Goal: Information Seeking & Learning: Learn about a topic

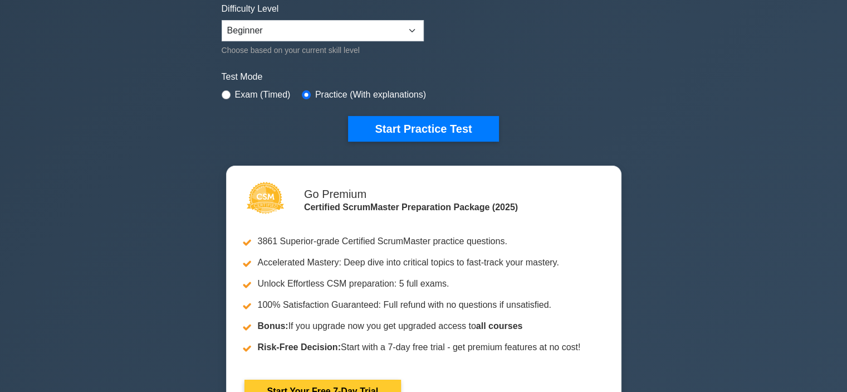
scroll to position [56, 0]
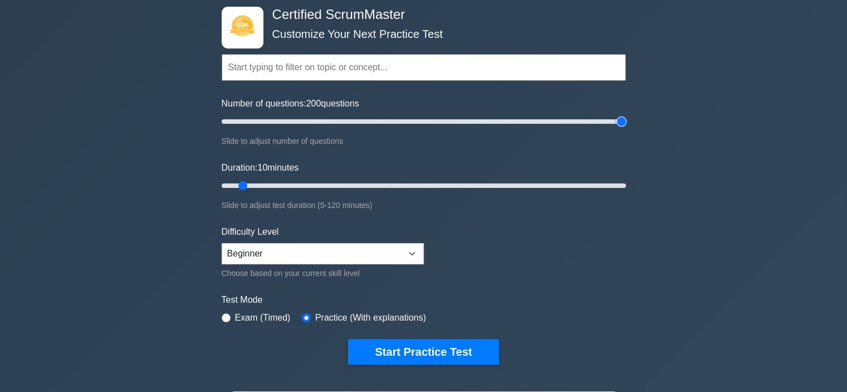
drag, startPoint x: 265, startPoint y: 120, endPoint x: 693, endPoint y: 125, distance: 428.3
type input "200"
click at [626, 125] on input "Number of questions: 200 questions" at bounding box center [424, 121] width 404 height 13
drag, startPoint x: 353, startPoint y: 188, endPoint x: 743, endPoint y: 192, distance: 389.9
type input "120"
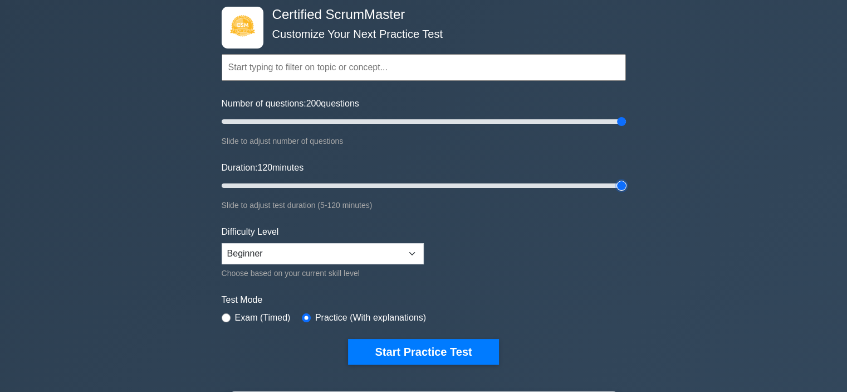
click at [626, 192] on input "Duration: 120 minutes" at bounding box center [424, 185] width 404 height 13
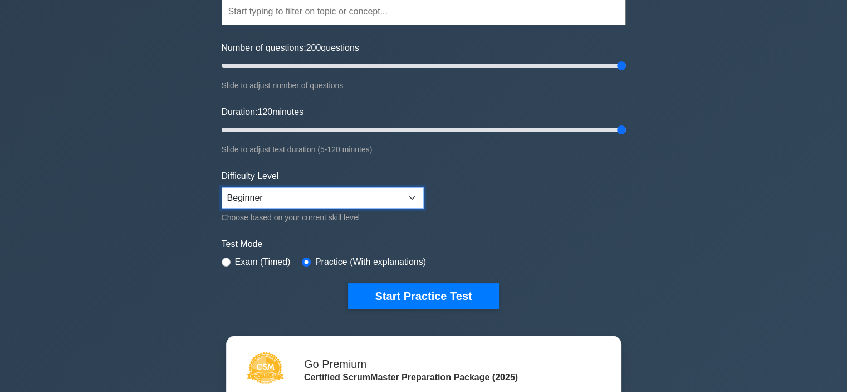
click at [273, 197] on select "Beginner Intermediate Expert" at bounding box center [323, 197] width 202 height 21
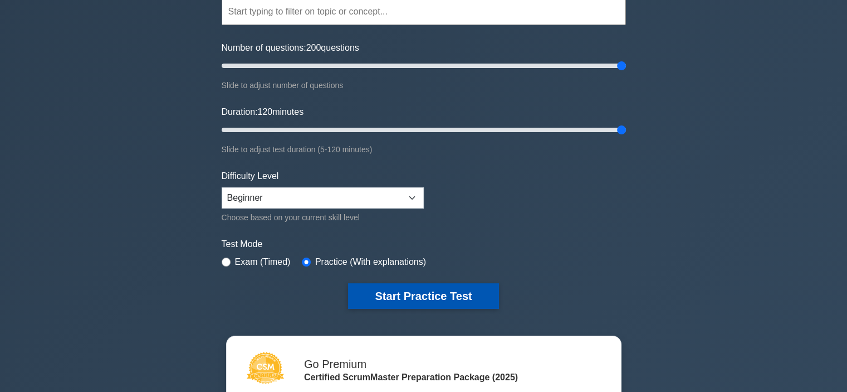
click at [397, 296] on button "Start Practice Test" at bounding box center [423, 296] width 150 height 26
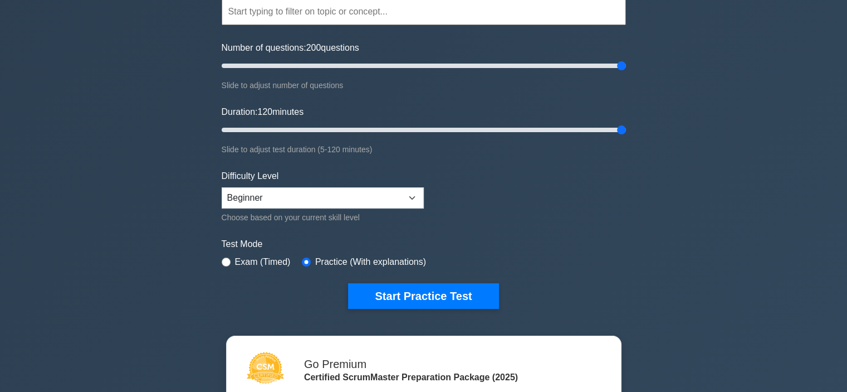
scroll to position [278, 0]
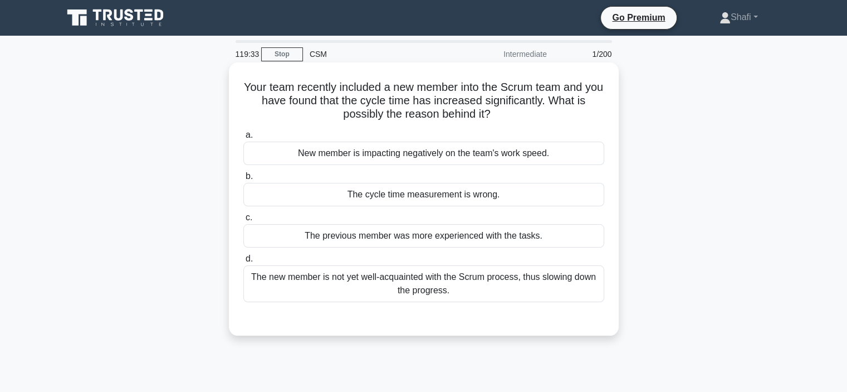
click at [457, 282] on div "The new member is not yet well-acquainted with the Scrum process, thus slowing …" at bounding box center [423, 283] width 361 height 37
click at [243, 262] on input "d. The new member is not yet well-acquainted with the Scrum process, thus slowi…" at bounding box center [243, 258] width 0 height 7
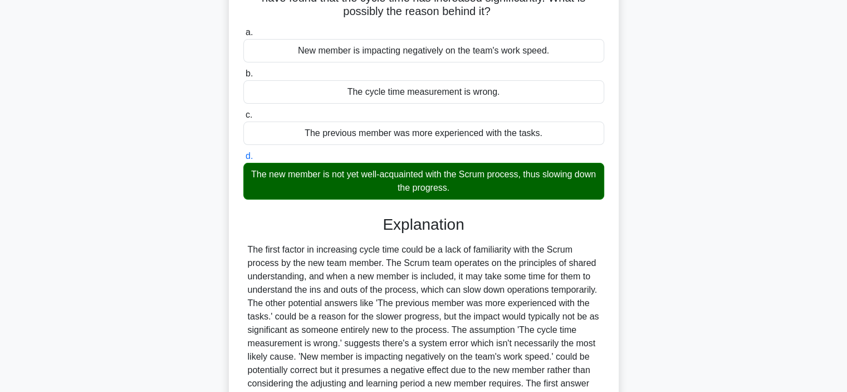
scroll to position [214, 0]
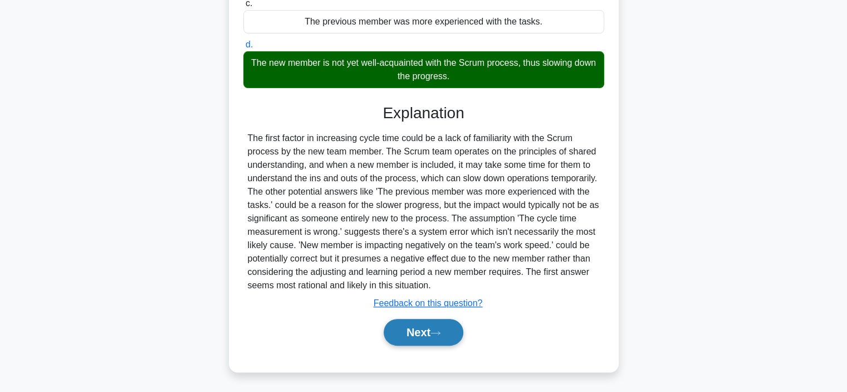
click at [417, 336] on button "Next" at bounding box center [424, 332] width 80 height 27
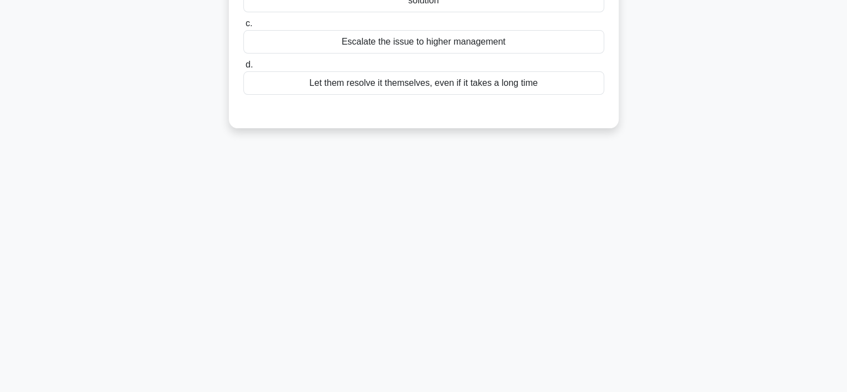
scroll to position [43, 0]
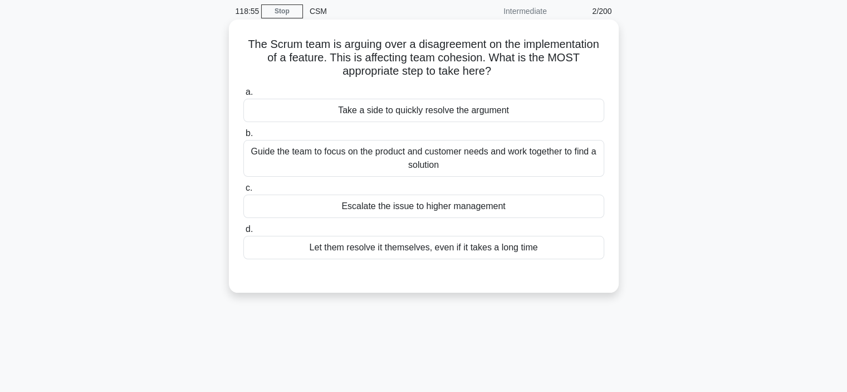
drag, startPoint x: 338, startPoint y: 71, endPoint x: 500, endPoint y: 69, distance: 161.5
click at [500, 69] on h5 "The Scrum team is arguing over a disagreement on the implementation of a featur…" at bounding box center [423, 57] width 363 height 41
click at [320, 156] on div "Guide the team to focus on the product and customer needs and work together to …" at bounding box center [423, 158] width 361 height 37
click at [243, 137] on input "b. Guide the team to focus on the product and customer needs and work together …" at bounding box center [243, 133] width 0 height 7
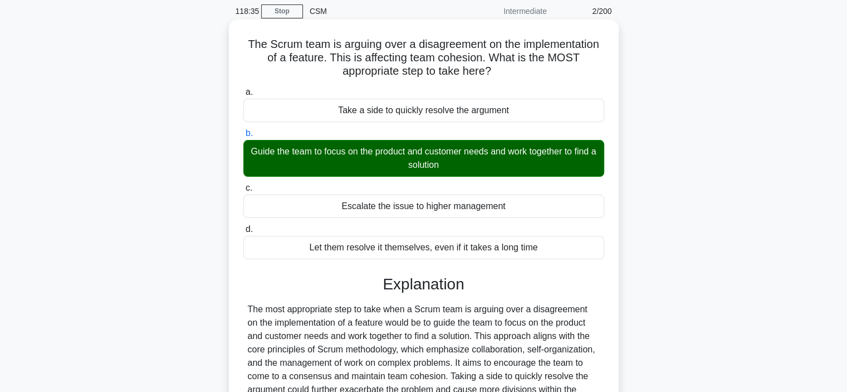
scroll to position [210, 0]
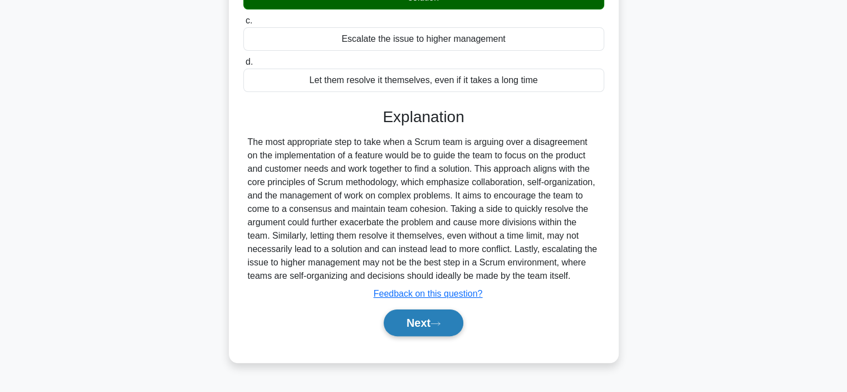
click at [414, 324] on button "Next" at bounding box center [424, 322] width 80 height 27
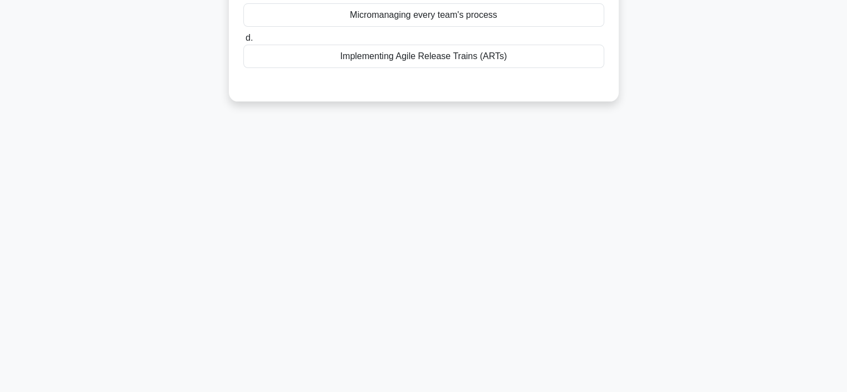
scroll to position [43, 0]
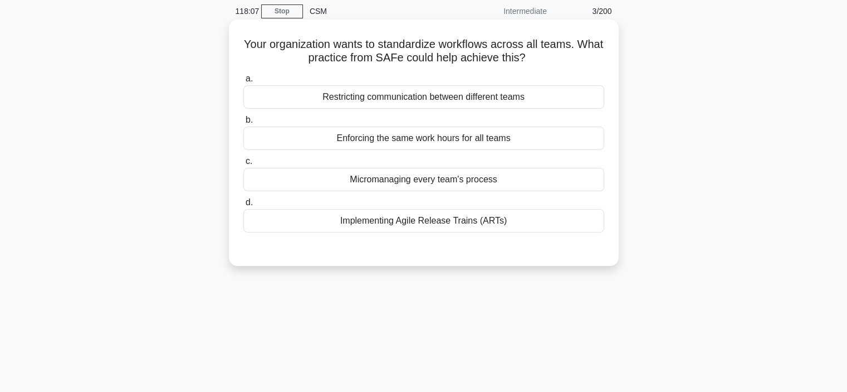
click at [425, 222] on div "Implementing Agile Release Trains (ARTs)" at bounding box center [423, 220] width 361 height 23
click at [243, 206] on input "d. Implementing Agile Release Trains (ARTs)" at bounding box center [243, 202] width 0 height 7
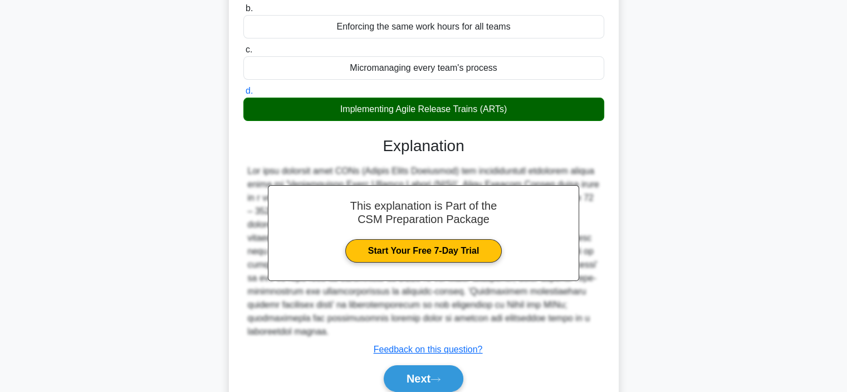
scroll to position [210, 0]
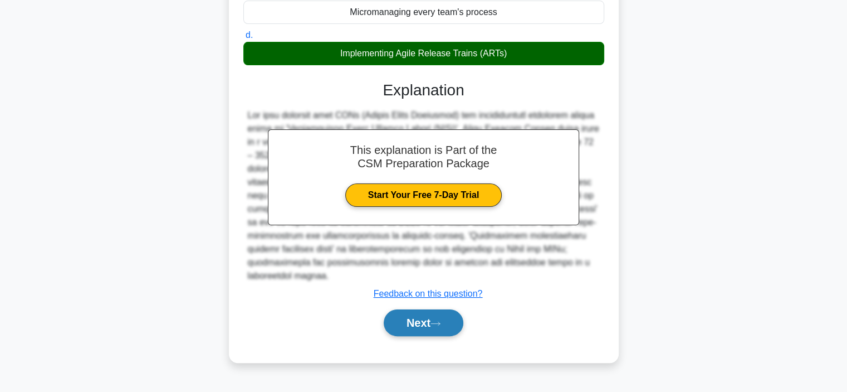
click at [417, 324] on button "Next" at bounding box center [424, 322] width 80 height 27
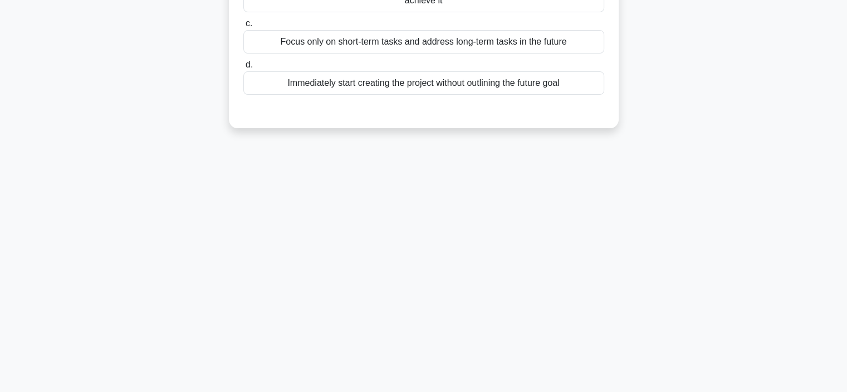
scroll to position [0, 0]
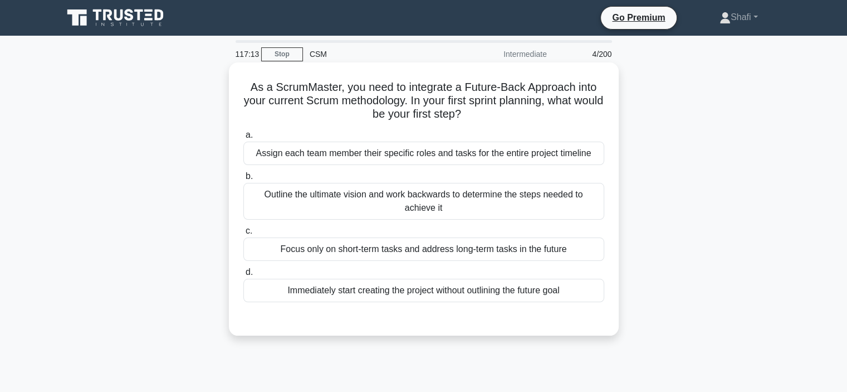
click at [456, 250] on div "Focus only on short-term tasks and address long-term tasks in the future" at bounding box center [423, 248] width 361 height 23
click at [243, 234] on input "c. Focus only on short-term tasks and address long-term tasks in the future" at bounding box center [243, 230] width 0 height 7
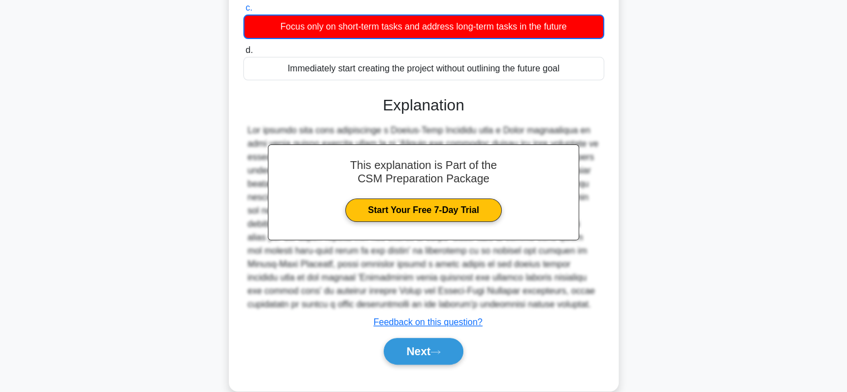
scroll to position [242, 0]
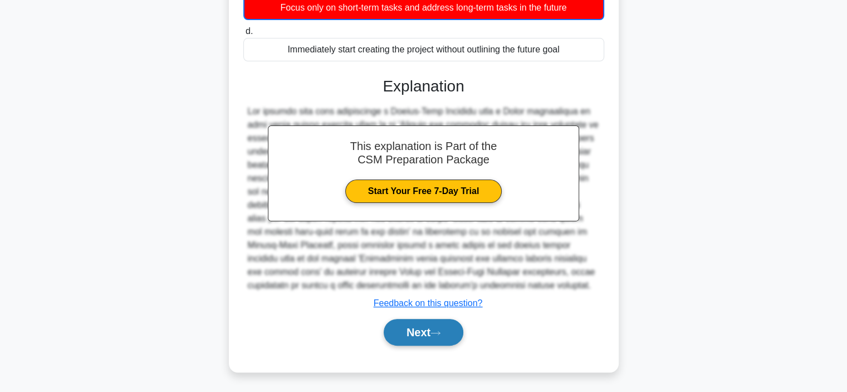
click at [426, 328] on button "Next" at bounding box center [424, 332] width 80 height 27
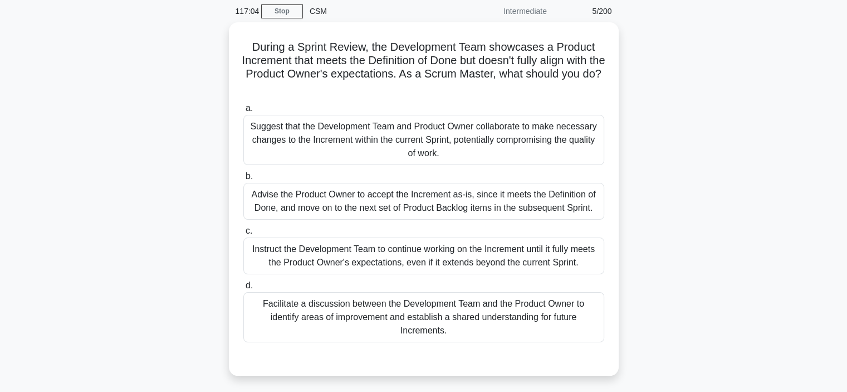
scroll to position [0, 0]
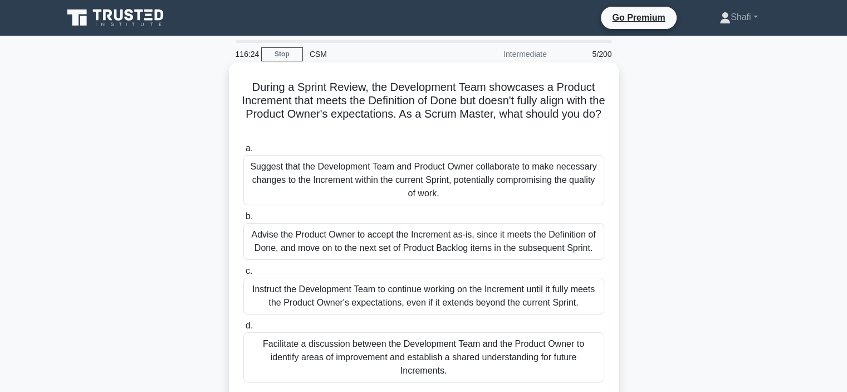
click at [417, 245] on div "Advise the Product Owner to accept the Increment as-is, since it meets the Defi…" at bounding box center [423, 241] width 361 height 37
click at [243, 220] on input "b. Advise the Product Owner to accept the Increment as-is, since it meets the D…" at bounding box center [243, 216] width 0 height 7
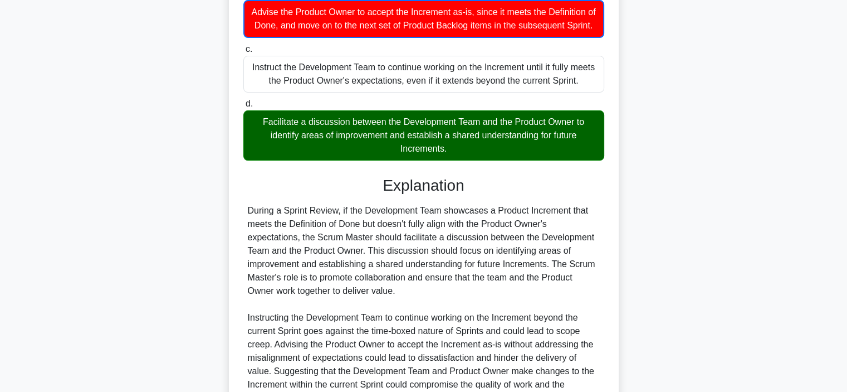
scroll to position [349, 0]
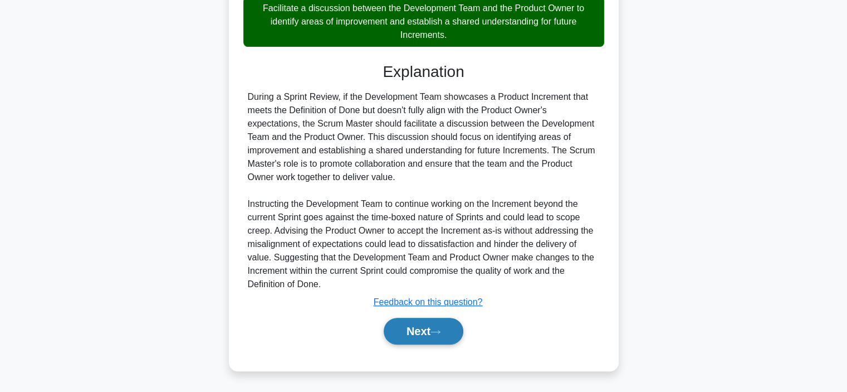
click at [422, 331] on button "Next" at bounding box center [424, 330] width 80 height 27
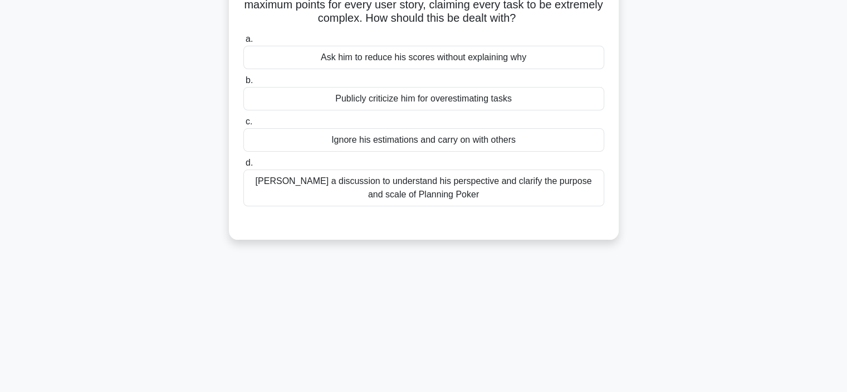
scroll to position [0, 0]
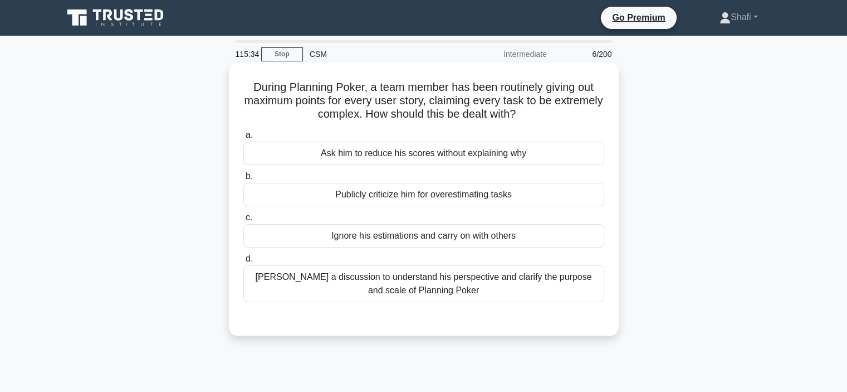
click at [340, 279] on div "Foster a discussion to understand his perspective and clarify the purpose and s…" at bounding box center [423, 283] width 361 height 37
click at [243, 262] on input "d. Foster a discussion to understand his perspective and clarify the purpose an…" at bounding box center [243, 258] width 0 height 7
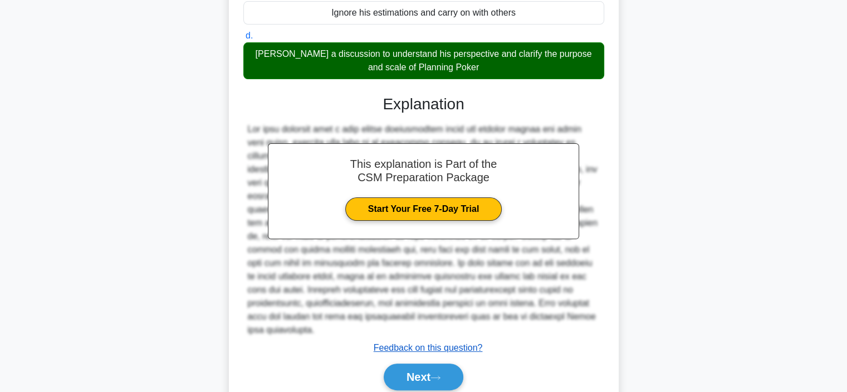
scroll to position [267, 0]
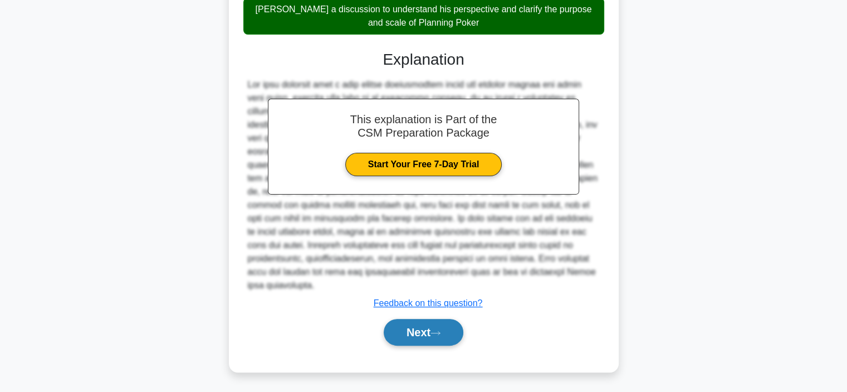
click at [416, 334] on button "Next" at bounding box center [424, 332] width 80 height 27
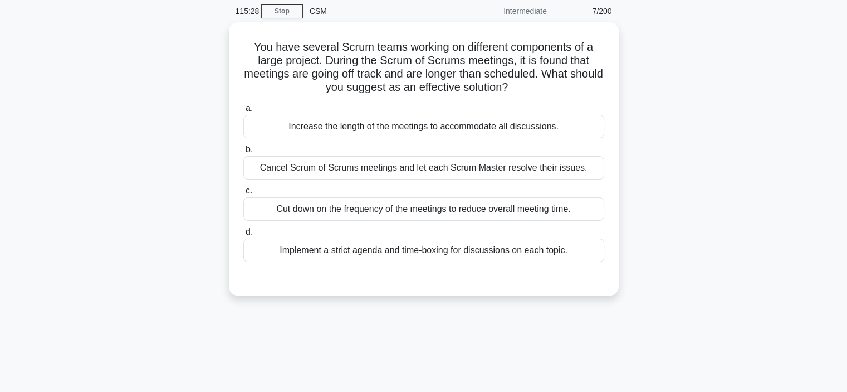
scroll to position [0, 0]
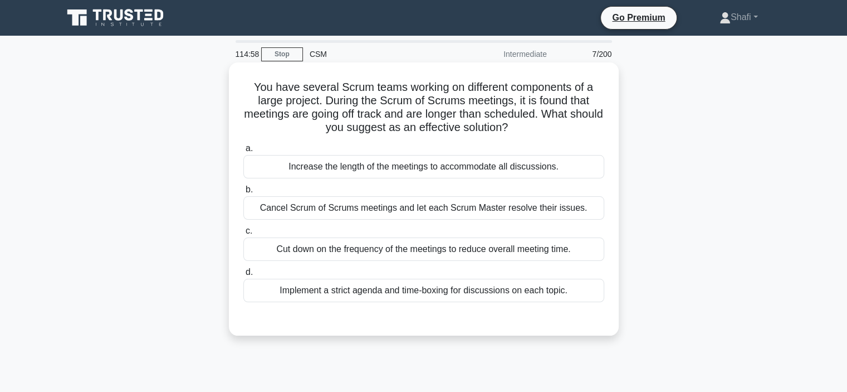
click at [444, 288] on div "Implement a strict agenda and time-boxing for discussions on each topic." at bounding box center [423, 289] width 361 height 23
click at [243, 276] on input "d. Implement a strict agenda and time-boxing for discussions on each topic." at bounding box center [243, 271] width 0 height 7
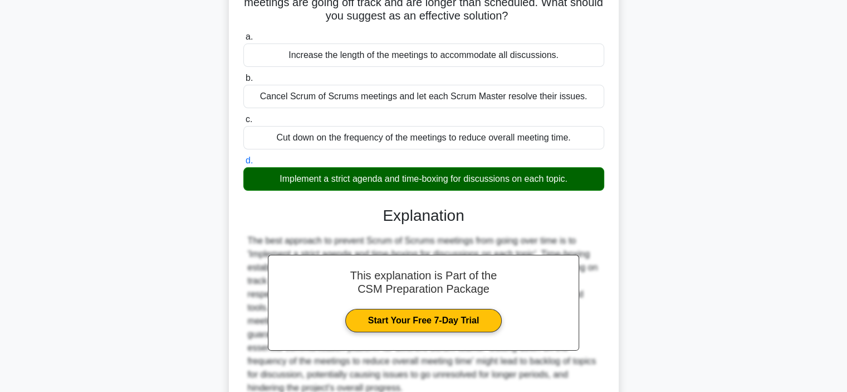
scroll to position [214, 0]
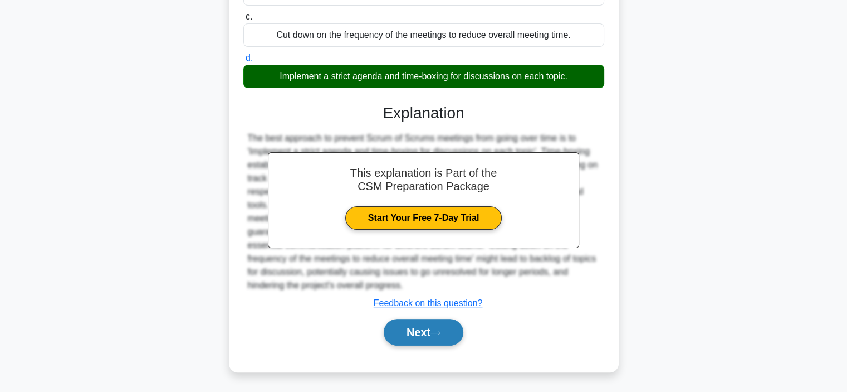
click at [412, 334] on button "Next" at bounding box center [424, 332] width 80 height 27
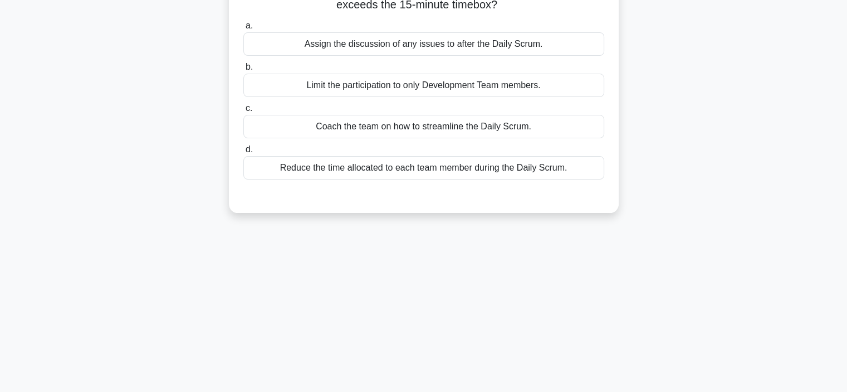
scroll to position [43, 0]
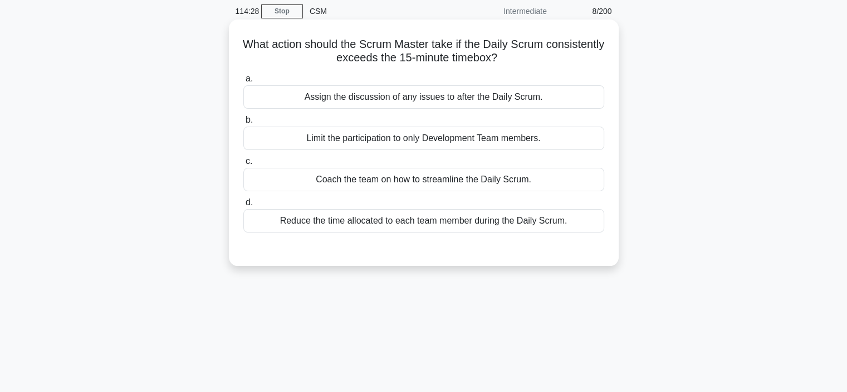
click at [437, 178] on div "Coach the team on how to streamline the Daily Scrum." at bounding box center [423, 179] width 361 height 23
click at [243, 165] on input "c. Coach the team on how to streamline the Daily Scrum." at bounding box center [243, 161] width 0 height 7
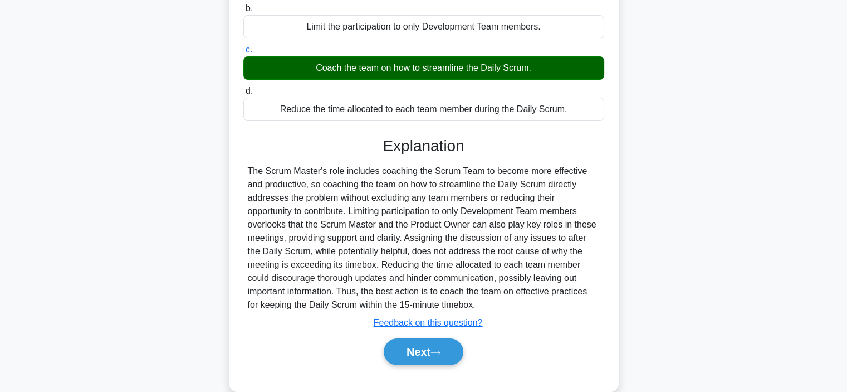
scroll to position [210, 0]
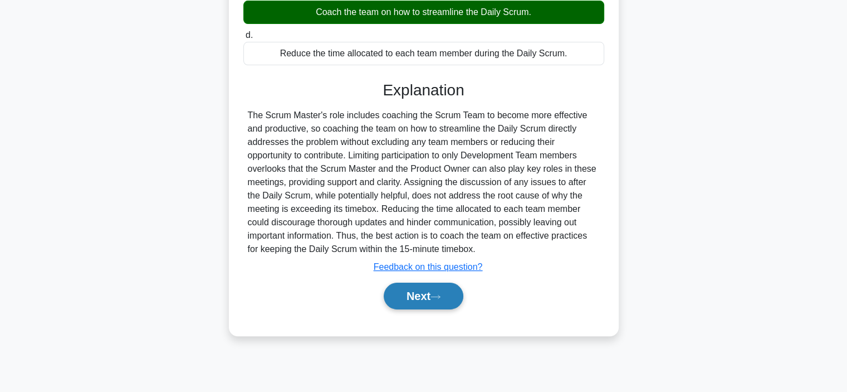
click at [415, 290] on button "Next" at bounding box center [424, 295] width 80 height 27
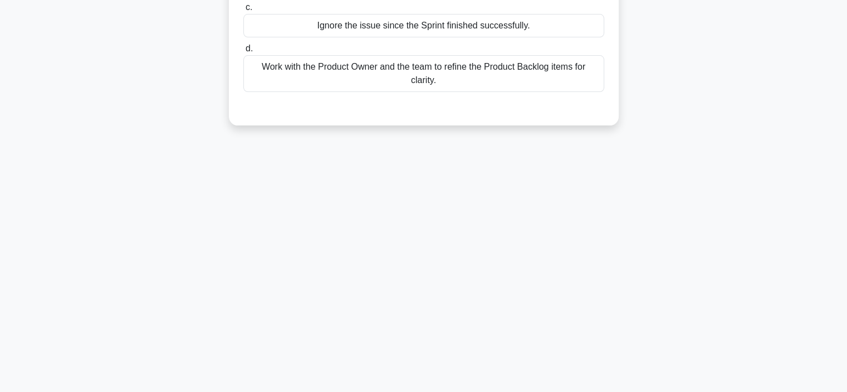
scroll to position [0, 0]
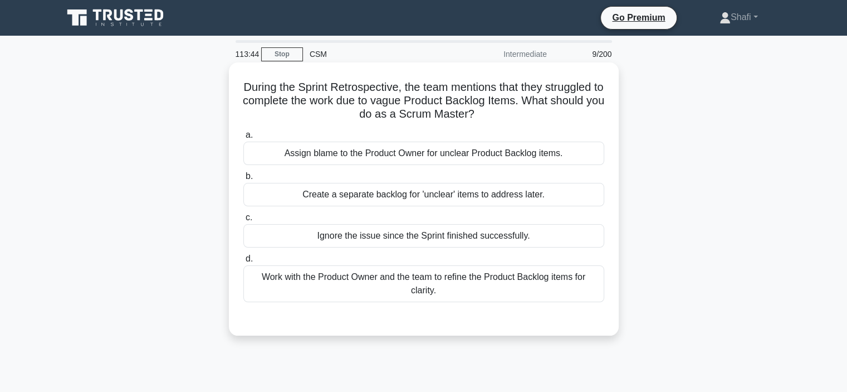
click at [390, 276] on div "Work with the Product Owner and the team to refine the Product Backlog items fo…" at bounding box center [423, 283] width 361 height 37
click at [243, 262] on input "d. Work with the Product Owner and the team to refine the Product Backlog items…" at bounding box center [243, 258] width 0 height 7
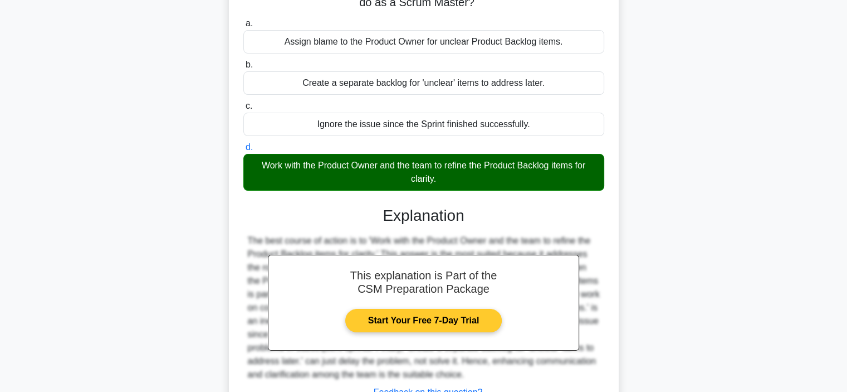
scroll to position [210, 0]
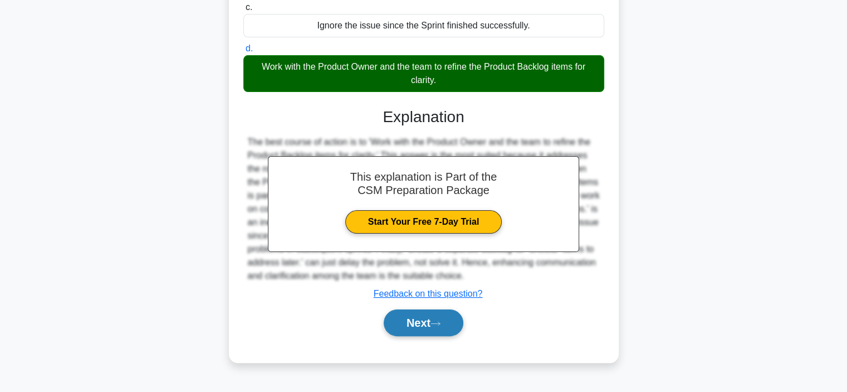
drag, startPoint x: 394, startPoint y: 319, endPoint x: 390, endPoint y: 302, distance: 17.3
click at [394, 319] on button "Next" at bounding box center [424, 322] width 80 height 27
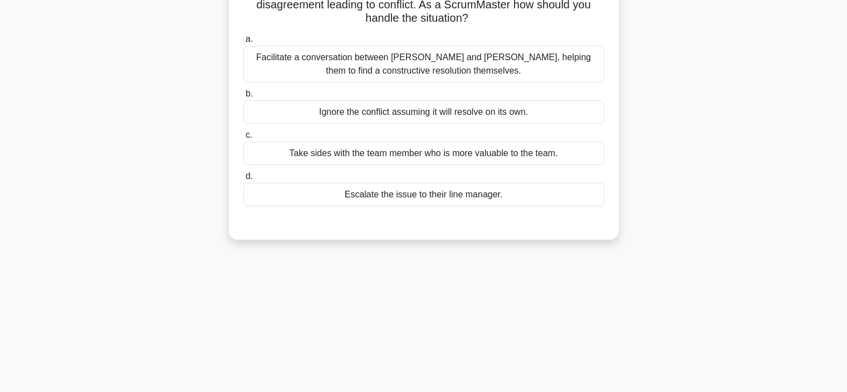
scroll to position [43, 0]
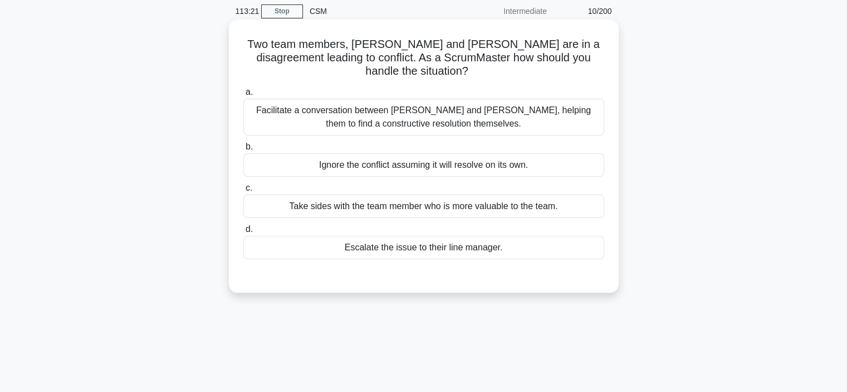
click at [452, 99] on div "Facilitate a conversation between Alice and Bob, helping them to find a constru…" at bounding box center [423, 117] width 361 height 37
click at [243, 96] on input "a. Facilitate a conversation between Alice and Bob, helping them to find a cons…" at bounding box center [243, 92] width 0 height 7
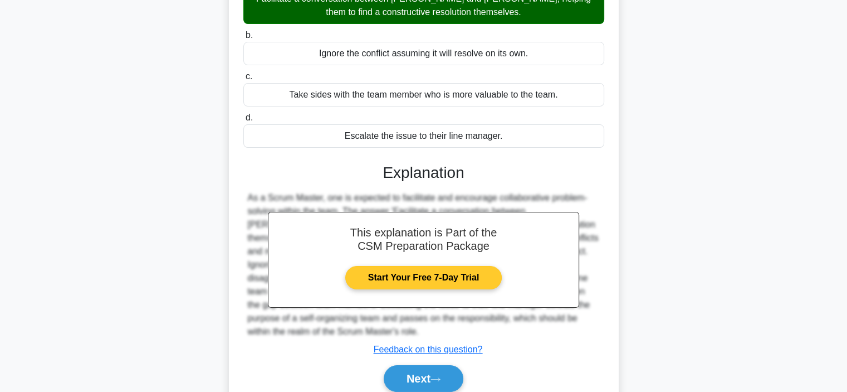
scroll to position [210, 0]
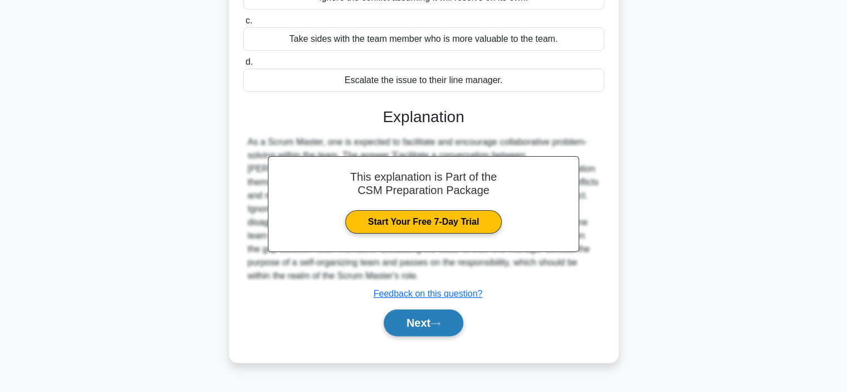
click at [399, 309] on button "Next" at bounding box center [424, 322] width 80 height 27
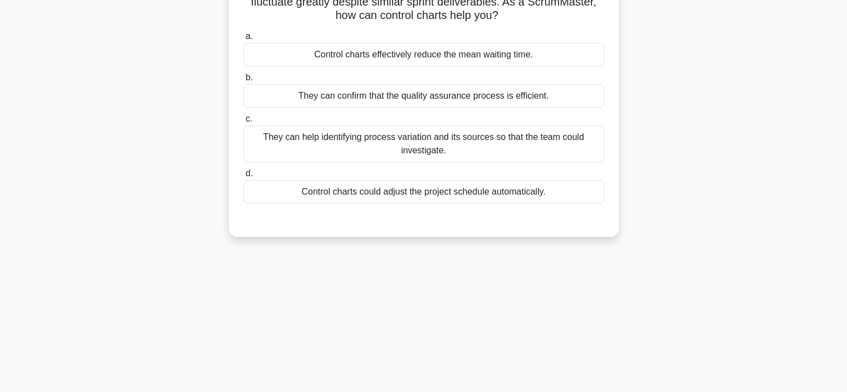
scroll to position [0, 0]
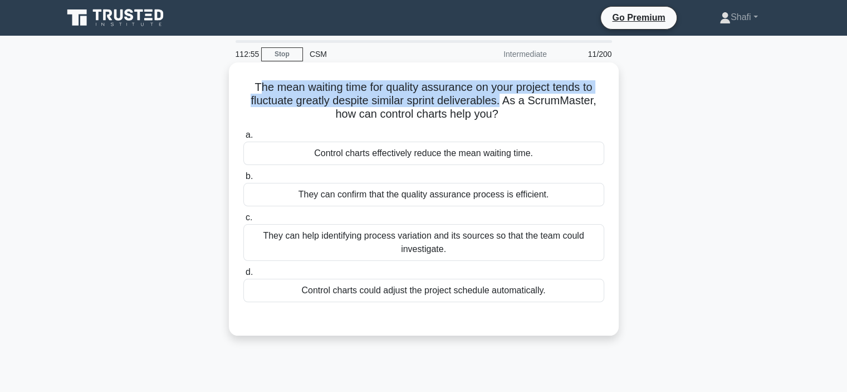
drag, startPoint x: 254, startPoint y: 86, endPoint x: 505, endPoint y: 100, distance: 251.5
click at [505, 100] on h5 "The mean waiting time for quality assurance on your project tends to fluctuate …" at bounding box center [423, 100] width 363 height 41
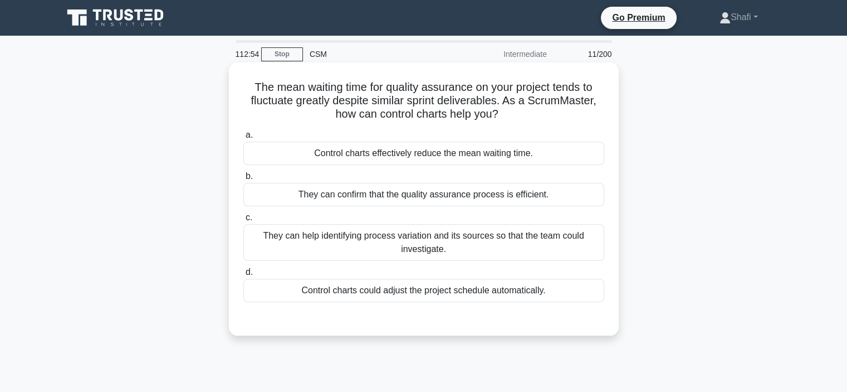
click at [252, 92] on h5 "The mean waiting time for quality assurance on your project tends to fluctuate …" at bounding box center [423, 100] width 363 height 41
drag, startPoint x: 246, startPoint y: 86, endPoint x: 442, endPoint y: 84, distance: 196.1
click at [442, 84] on h5 "The mean waiting time for quality assurance on your project tends to fluctuate …" at bounding box center [423, 100] width 363 height 41
click at [379, 233] on div "They can help identifying process variation and its sources so that the team co…" at bounding box center [423, 242] width 361 height 37
click at [243, 221] on input "c. They can help identifying process variation and its sources so that the team…" at bounding box center [243, 217] width 0 height 7
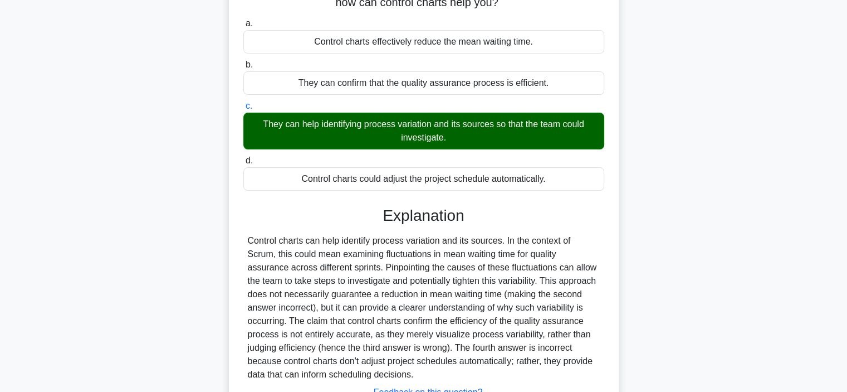
scroll to position [210, 0]
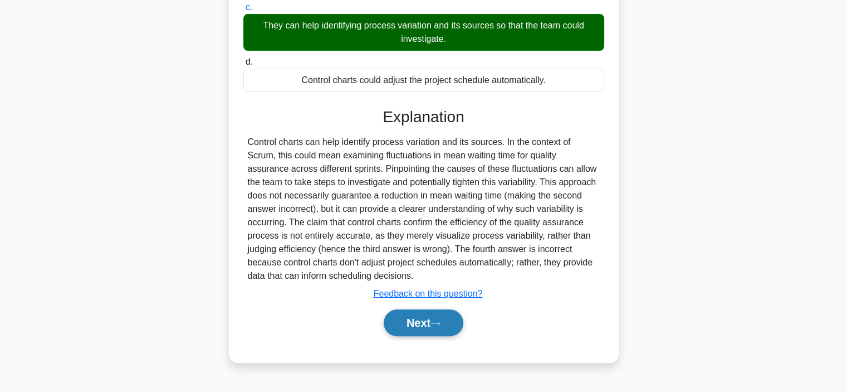
click at [410, 326] on button "Next" at bounding box center [424, 322] width 80 height 27
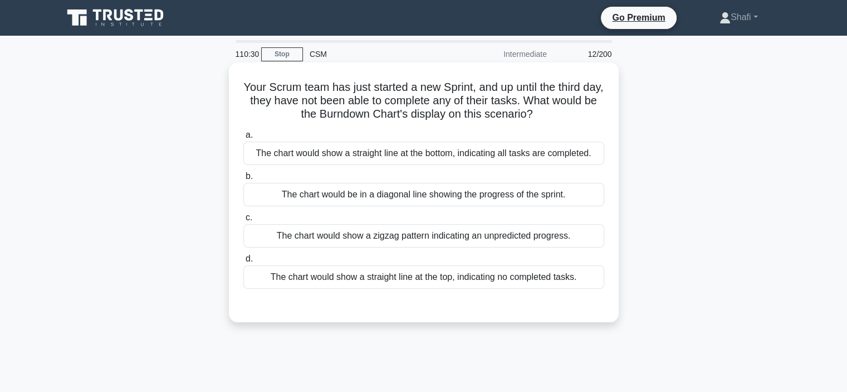
click at [360, 276] on div "The chart would show a straight line at the top, indicating no completed tasks." at bounding box center [423, 276] width 361 height 23
click at [243, 262] on input "d. The chart would show a straight line at the top, indicating no completed tas…" at bounding box center [243, 258] width 0 height 7
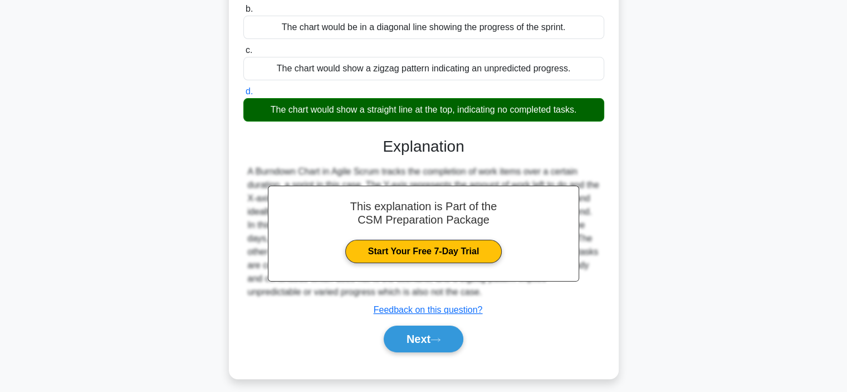
scroll to position [210, 0]
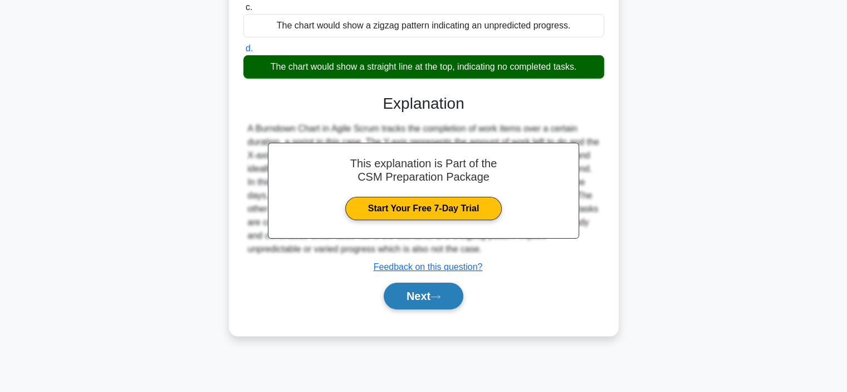
click at [431, 294] on button "Next" at bounding box center [424, 295] width 80 height 27
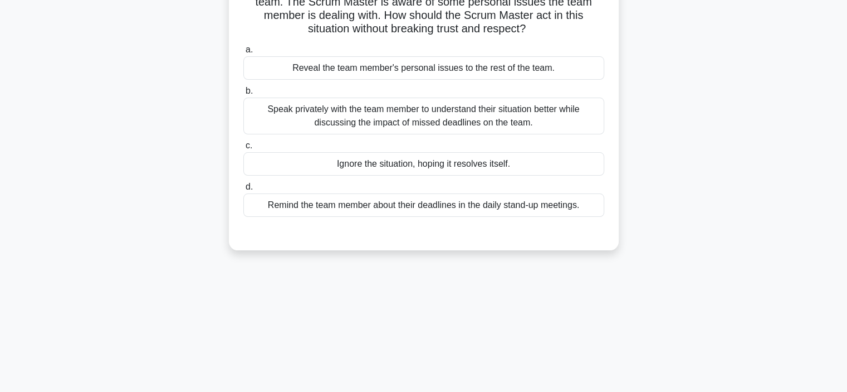
scroll to position [43, 0]
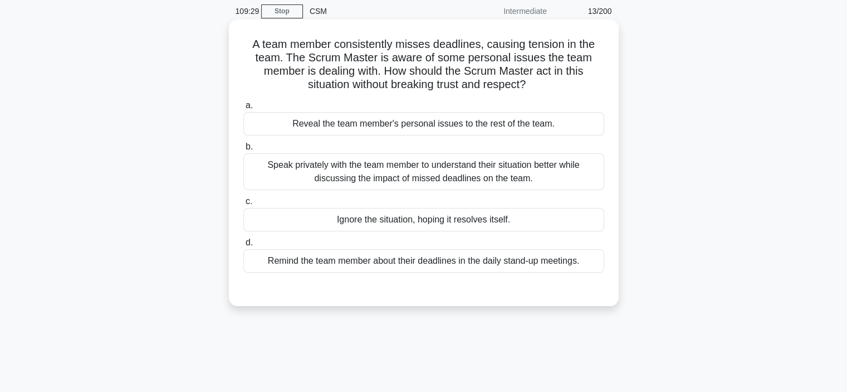
click at [400, 172] on div "Speak privately with the team member to understand their situation better while…" at bounding box center [423, 171] width 361 height 37
click at [243, 150] on input "b. Speak privately with the team member to understand their situation better wh…" at bounding box center [243, 146] width 0 height 7
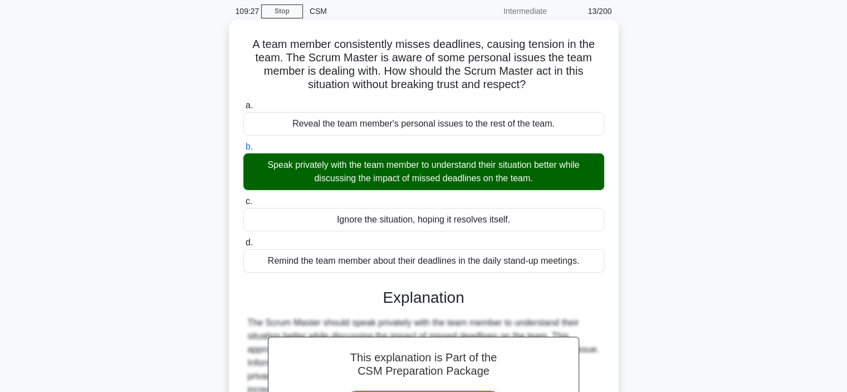
scroll to position [210, 0]
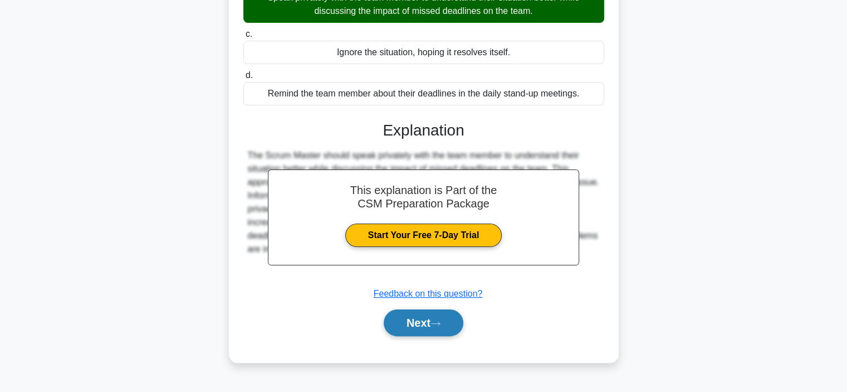
click at [422, 314] on button "Next" at bounding box center [424, 322] width 80 height 27
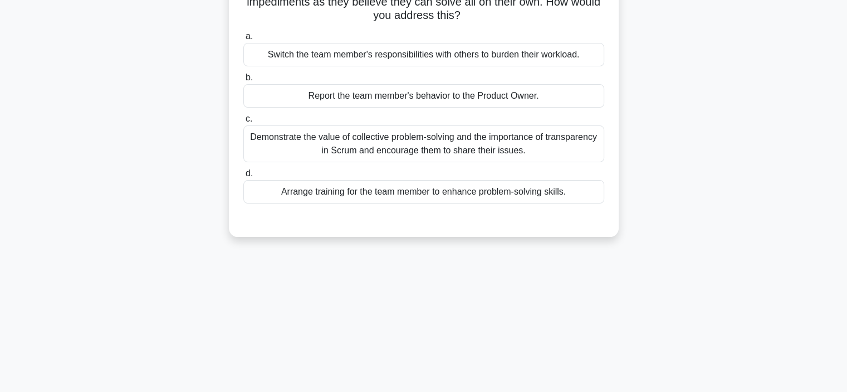
scroll to position [0, 0]
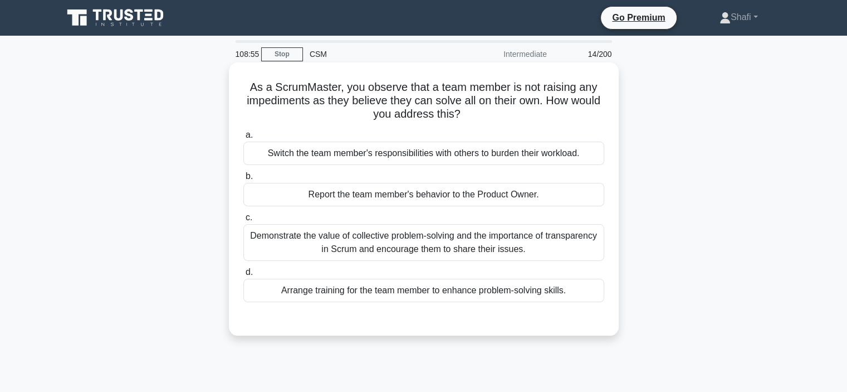
click at [435, 240] on div "Demonstrate the value of collective problem-solving and the importance of trans…" at bounding box center [423, 242] width 361 height 37
click at [243, 221] on input "c. Demonstrate the value of collective problem-solving and the importance of tr…" at bounding box center [243, 217] width 0 height 7
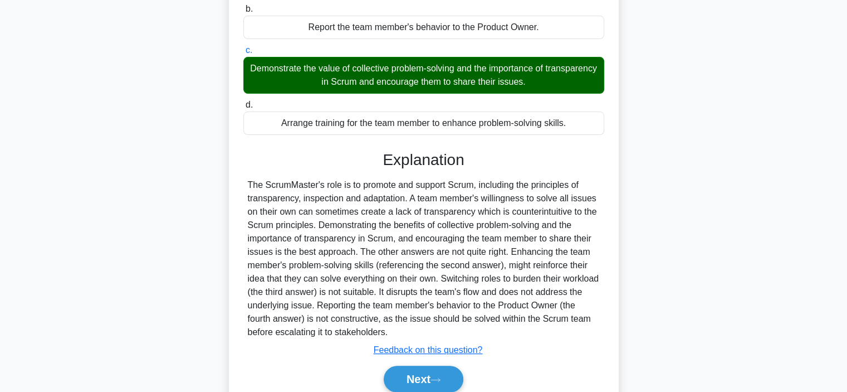
scroll to position [214, 0]
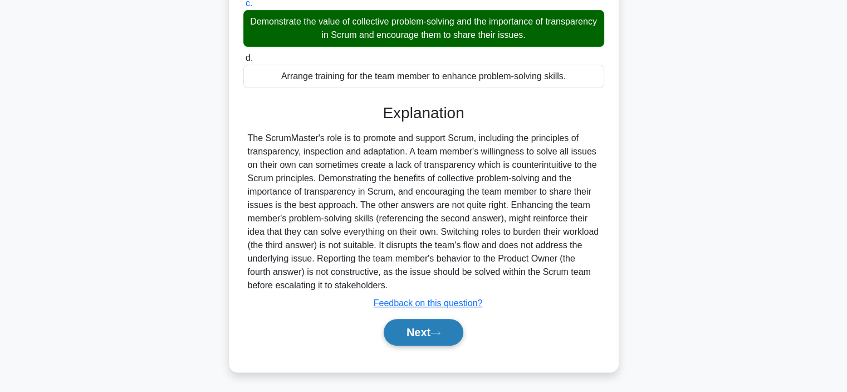
click at [422, 333] on button "Next" at bounding box center [424, 332] width 80 height 27
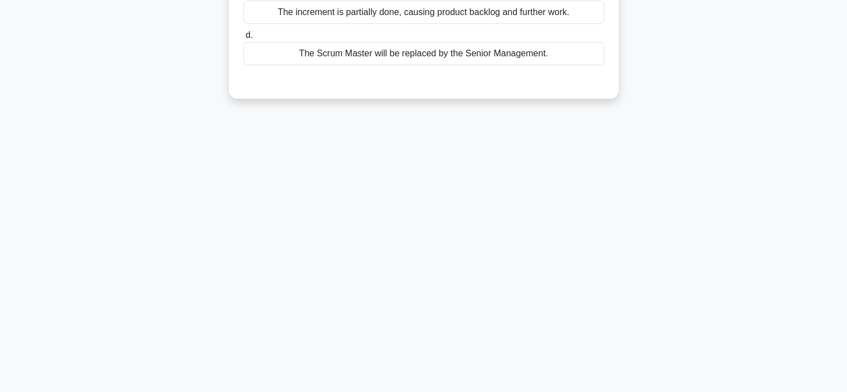
scroll to position [43, 0]
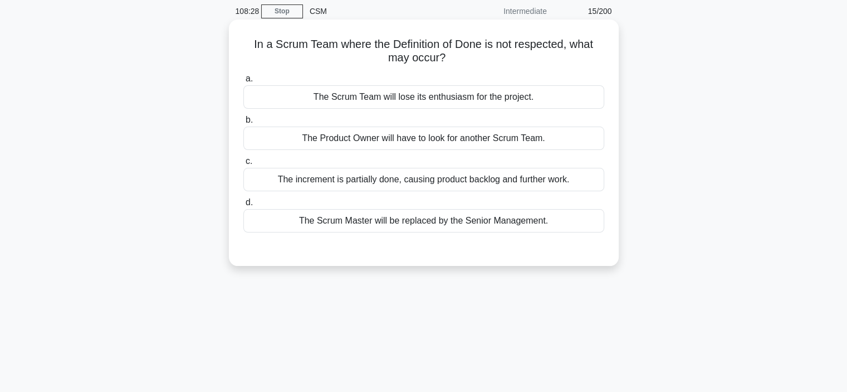
click at [436, 181] on div "The increment is partially done, causing product backlog and further work." at bounding box center [423, 179] width 361 height 23
click at [243, 165] on input "c. The increment is partially done, causing product backlog and further work." at bounding box center [243, 161] width 0 height 7
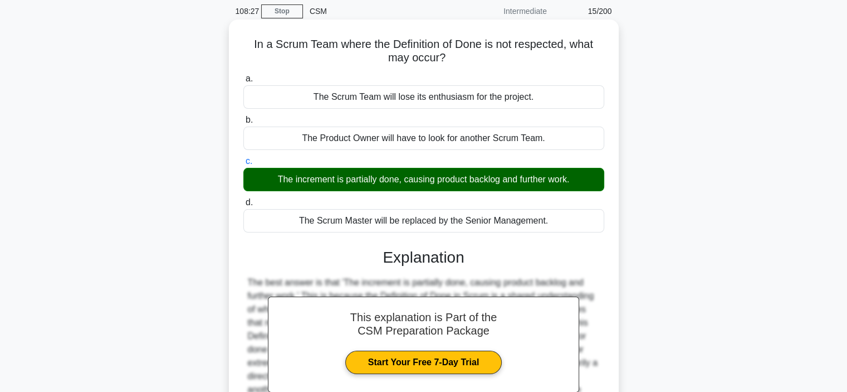
scroll to position [210, 0]
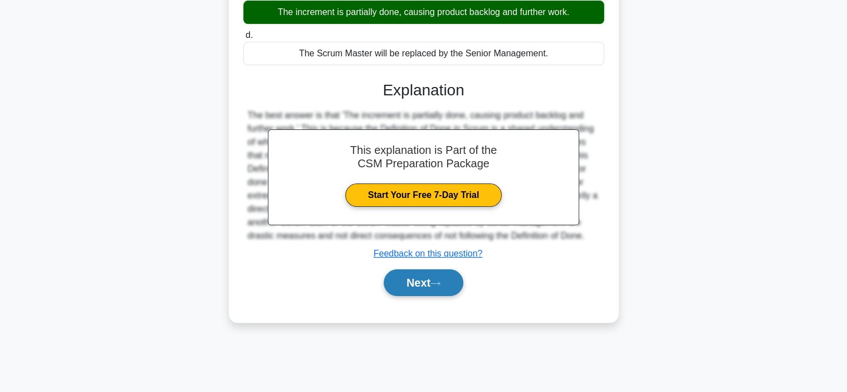
click at [405, 279] on button "Next" at bounding box center [424, 282] width 80 height 27
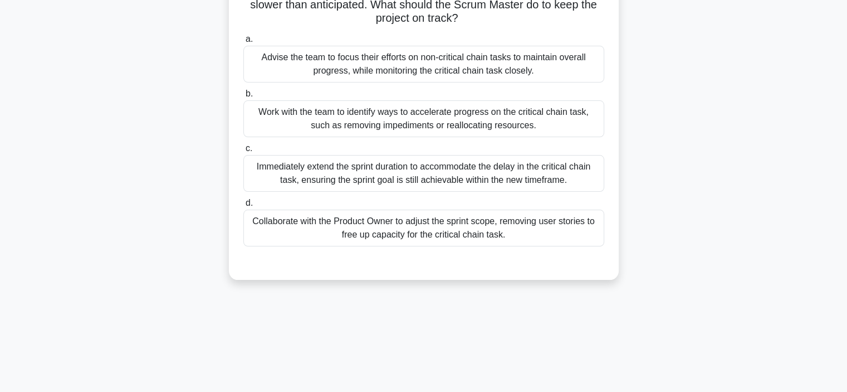
scroll to position [0, 0]
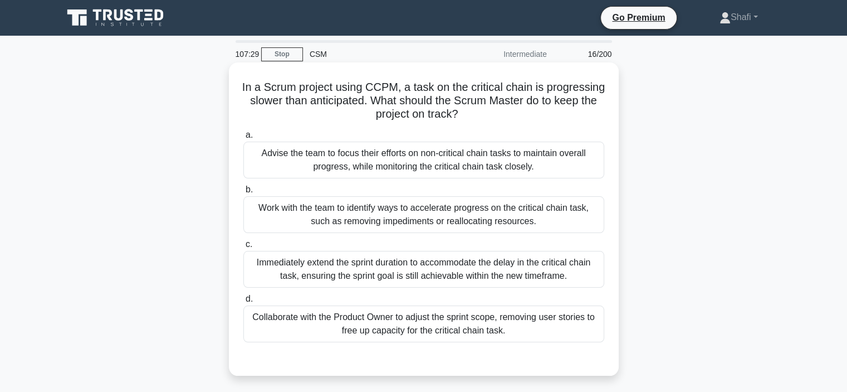
click at [375, 211] on div "Work with the team to identify ways to accelerate progress on the critical chai…" at bounding box center [423, 214] width 361 height 37
click at [243, 193] on input "b. Work with the team to identify ways to accelerate progress on the critical c…" at bounding box center [243, 189] width 0 height 7
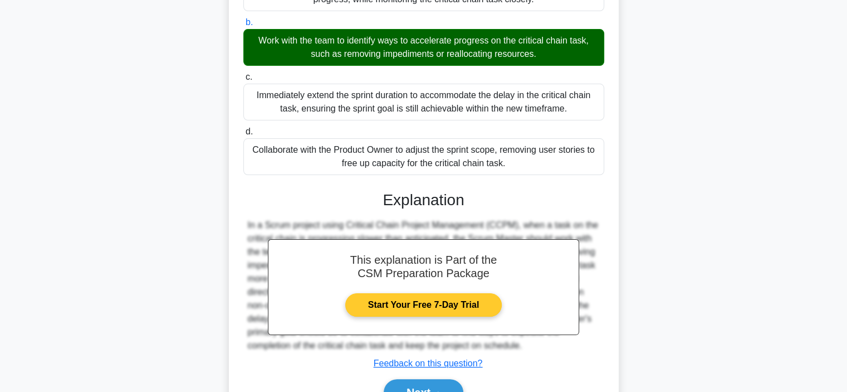
scroll to position [227, 0]
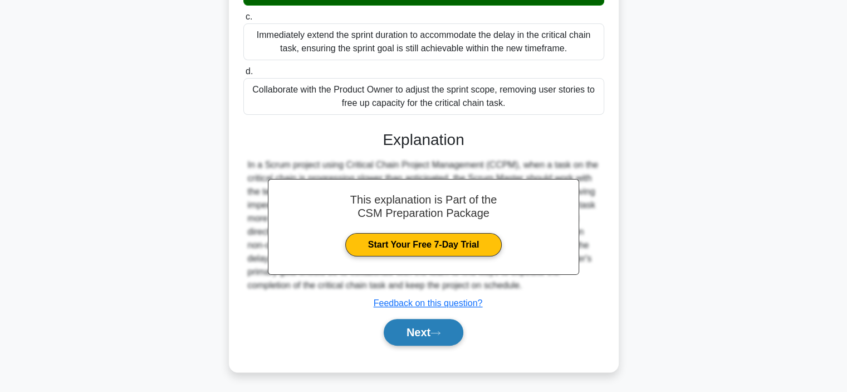
click at [407, 331] on button "Next" at bounding box center [424, 332] width 80 height 27
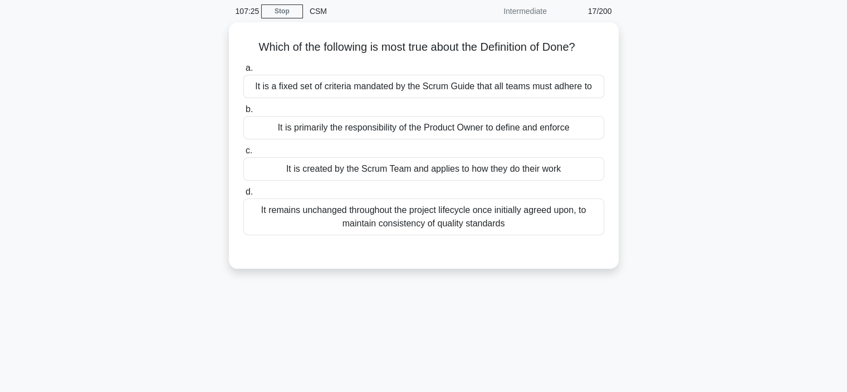
scroll to position [0, 0]
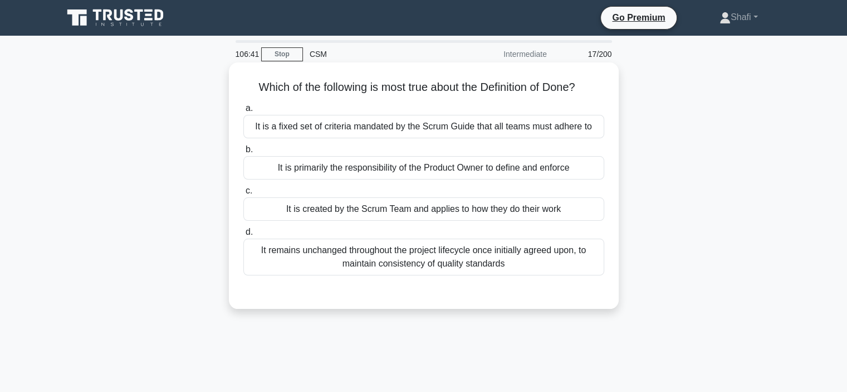
click at [432, 124] on div "It is a fixed set of criteria mandated by the Scrum Guide that all teams must a…" at bounding box center [423, 126] width 361 height 23
click at [243, 112] on input "a. It is a fixed set of criteria mandated by the Scrum Guide that all teams mus…" at bounding box center [243, 108] width 0 height 7
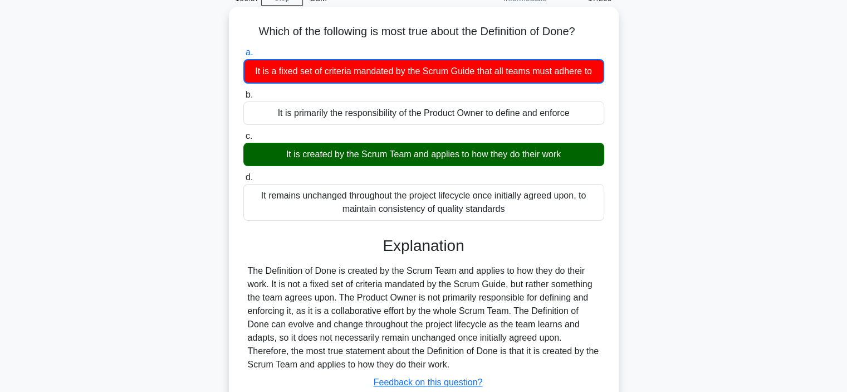
scroll to position [210, 0]
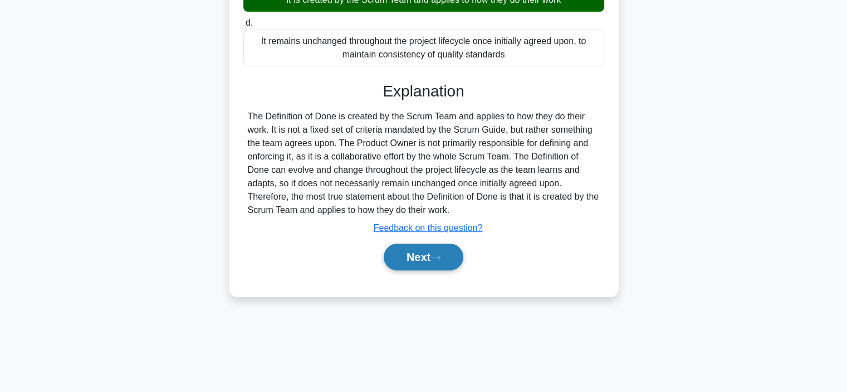
click at [412, 259] on button "Next" at bounding box center [424, 256] width 80 height 27
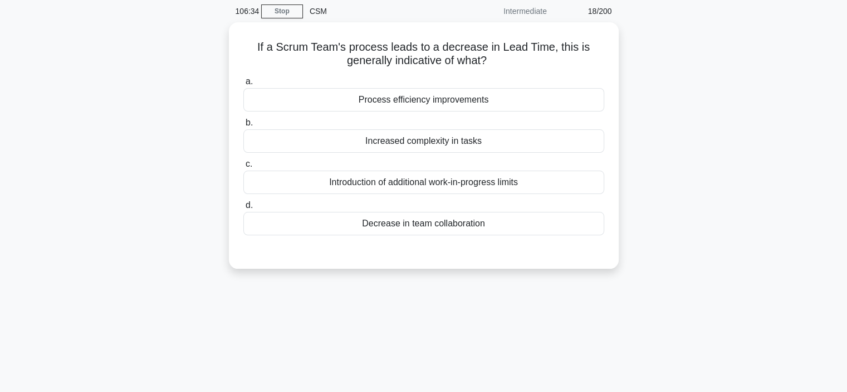
scroll to position [0, 0]
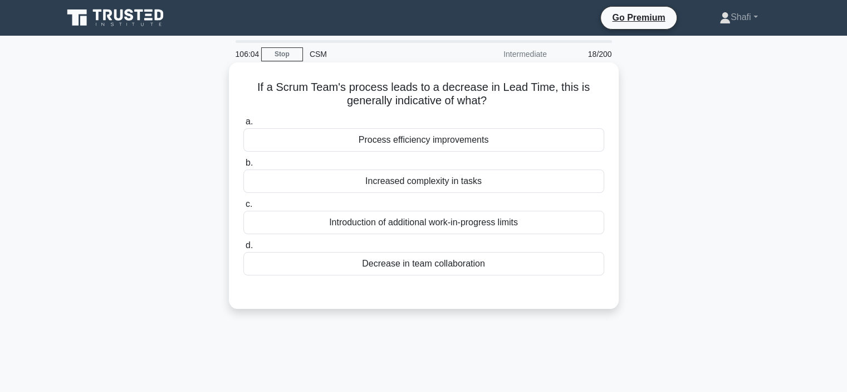
click at [398, 182] on div "Increased complexity in tasks" at bounding box center [423, 180] width 361 height 23
click at [243, 167] on input "b. Increased complexity in tasks" at bounding box center [243, 162] width 0 height 7
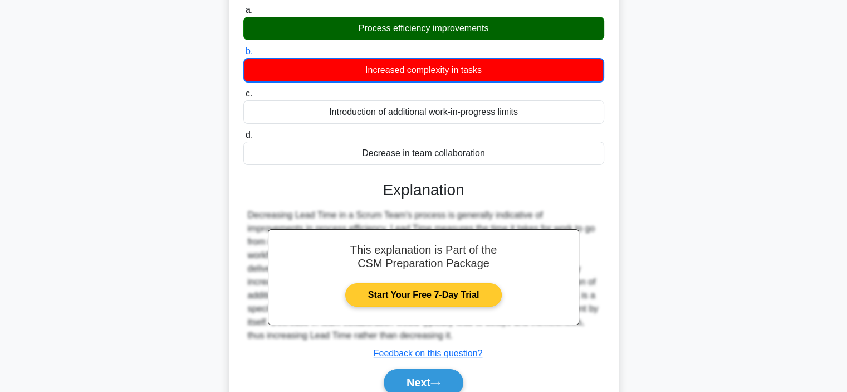
scroll to position [210, 0]
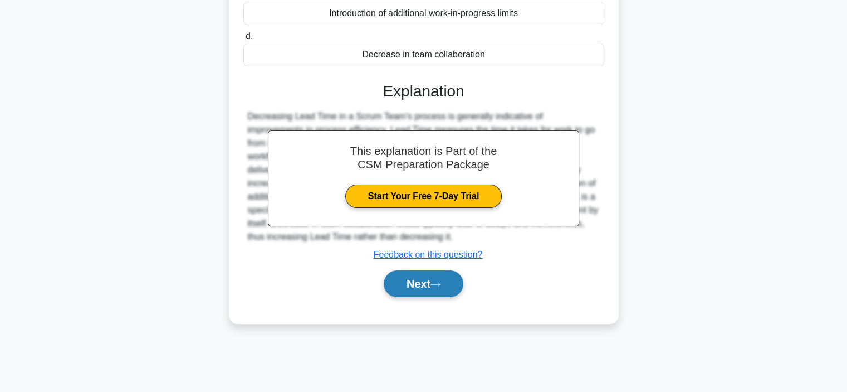
click at [423, 282] on button "Next" at bounding box center [424, 283] width 80 height 27
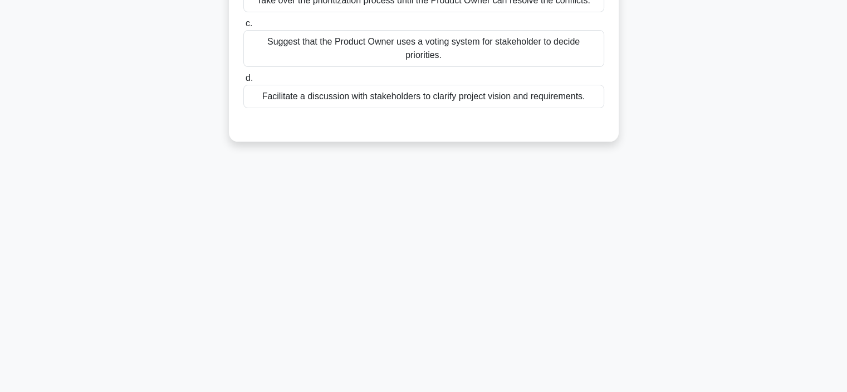
scroll to position [43, 0]
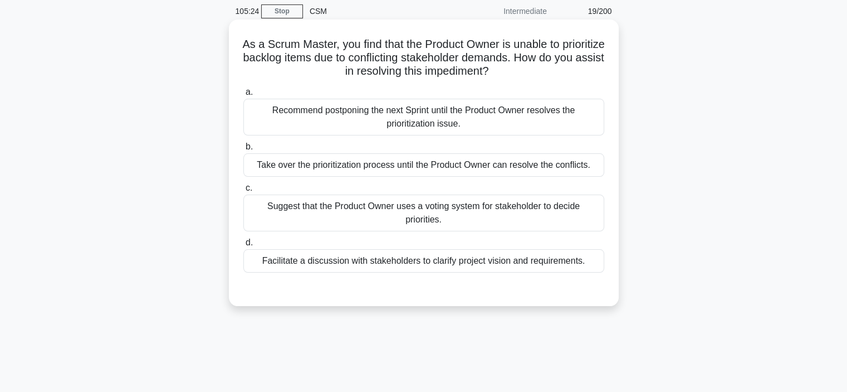
click at [399, 204] on div "Suggest that the Product Owner uses a voting system for stakeholder to decide p…" at bounding box center [423, 212] width 361 height 37
click at [243, 192] on input "c. Suggest that the Product Owner uses a voting system for stakeholder to decid…" at bounding box center [243, 187] width 0 height 7
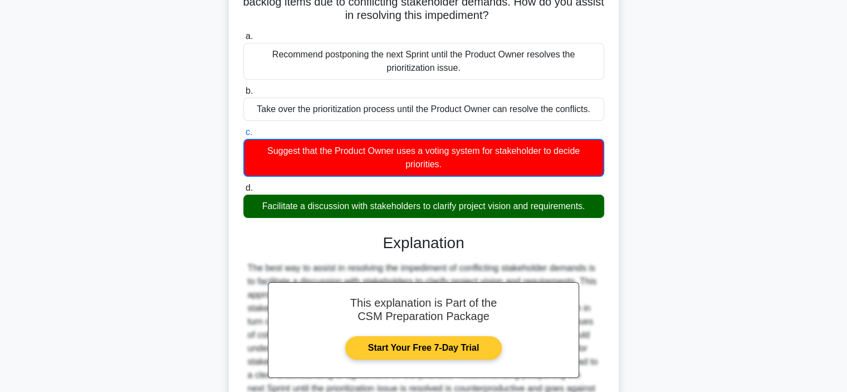
scroll to position [215, 0]
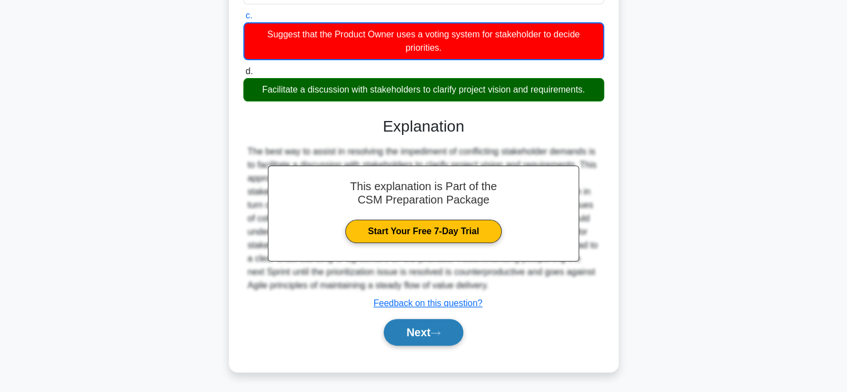
click at [410, 329] on button "Next" at bounding box center [424, 332] width 80 height 27
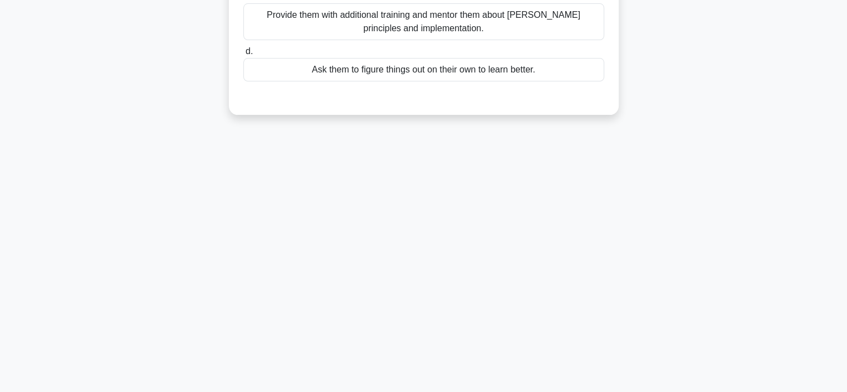
scroll to position [0, 0]
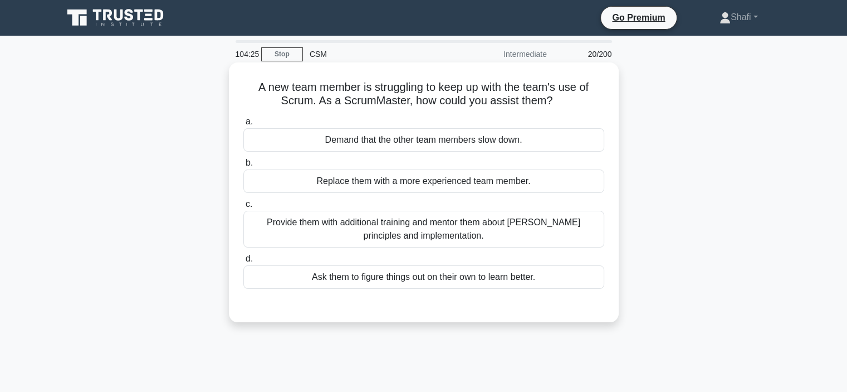
click at [412, 228] on div "Provide them with additional training and mentor them about Scrum principles an…" at bounding box center [423, 229] width 361 height 37
click at [243, 208] on input "c. Provide them with additional training and mentor them about Scrum principles…" at bounding box center [243, 204] width 0 height 7
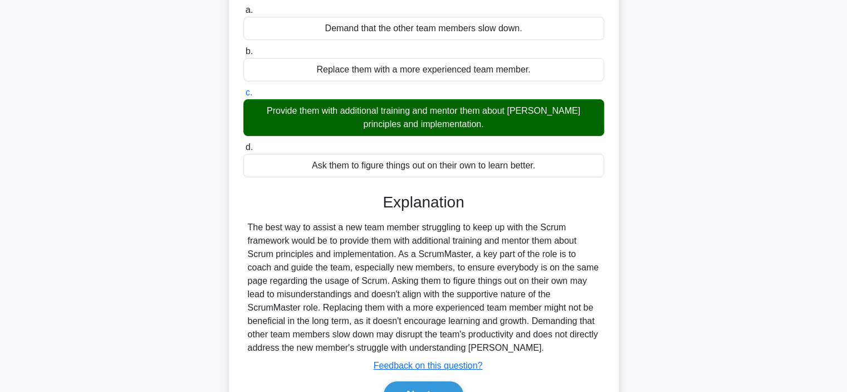
scroll to position [167, 0]
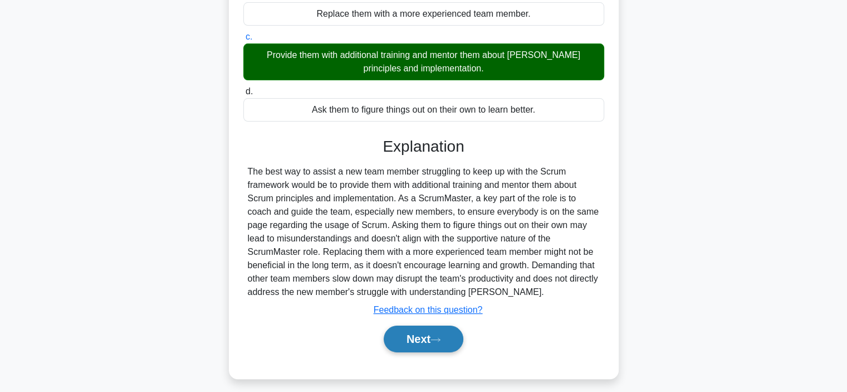
click at [414, 336] on button "Next" at bounding box center [424, 338] width 80 height 27
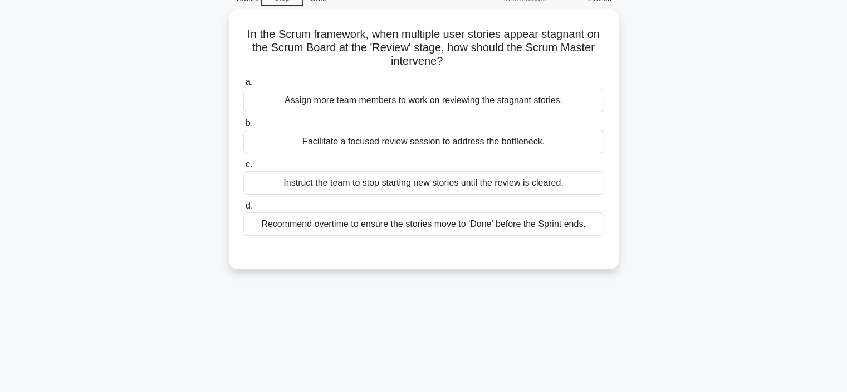
scroll to position [0, 0]
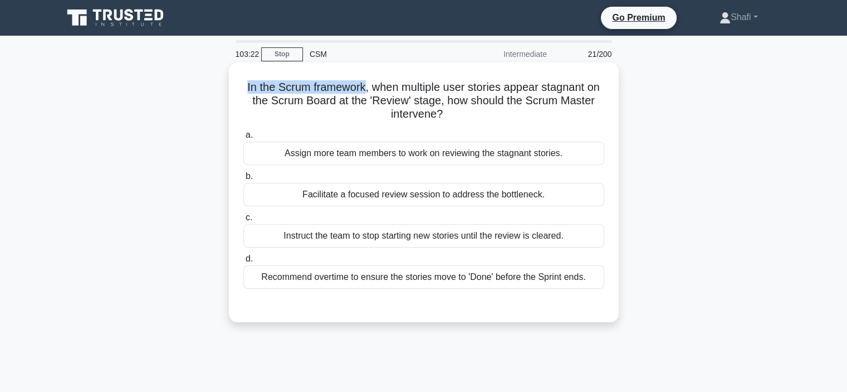
drag, startPoint x: 241, startPoint y: 88, endPoint x: 362, endPoint y: 87, distance: 121.4
click at [362, 87] on div "In the Scrum framework, when multiple user stories appear stagnant on the Scrum…" at bounding box center [423, 192] width 381 height 251
click at [273, 89] on h5 "In the Scrum framework, when multiple user stories appear stagnant on the Scrum…" at bounding box center [423, 100] width 363 height 41
drag, startPoint x: 233, startPoint y: 85, endPoint x: 361, endPoint y: 89, distance: 128.2
click at [361, 89] on div "In the Scrum framework, when multiple user stories appear stagnant on the Scrum…" at bounding box center [423, 192] width 381 height 251
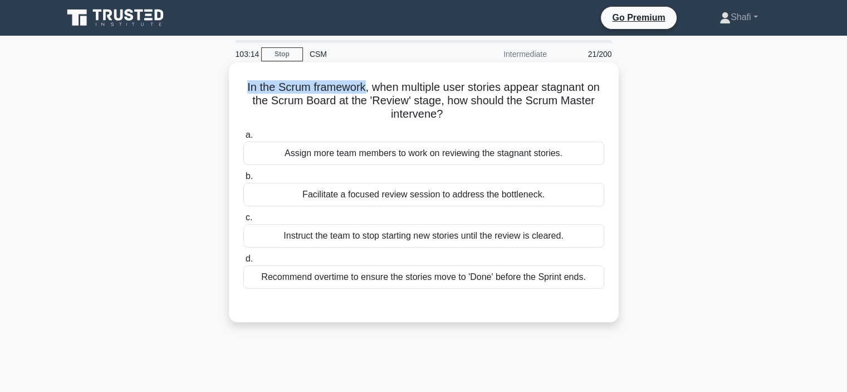
click at [265, 89] on h5 "In the Scrum framework, when multiple user stories appear stagnant on the Scrum…" at bounding box center [423, 100] width 363 height 41
drag, startPoint x: 238, startPoint y: 86, endPoint x: 335, endPoint y: 86, distance: 96.9
click at [335, 86] on div "In the Scrum framework, when multiple user stories appear stagnant on the Scrum…" at bounding box center [423, 192] width 381 height 251
click at [278, 91] on h5 "In the Scrum framework, when multiple user stories appear stagnant on the Scrum…" at bounding box center [423, 100] width 363 height 41
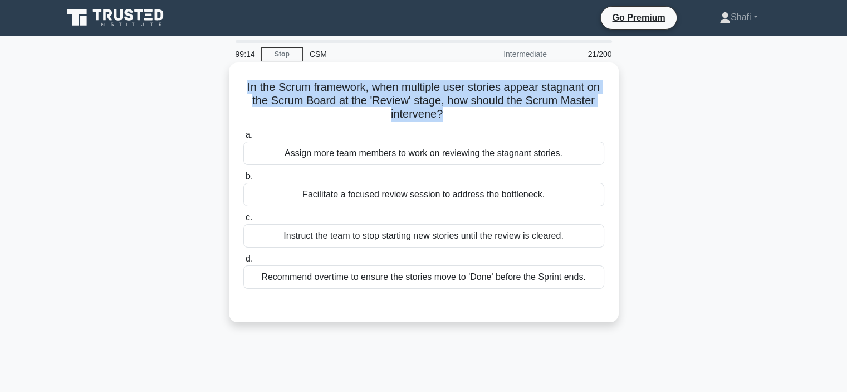
click at [278, 91] on h5 "In the Scrum framework, when multiple user stories appear stagnant on the Scrum…" at bounding box center [423, 100] width 363 height 41
click at [355, 84] on h5 "In the Scrum framework, when multiple user stories appear stagnant on the Scrum…" at bounding box center [423, 100] width 363 height 41
drag, startPoint x: 243, startPoint y: 88, endPoint x: 563, endPoint y: 97, distance: 320.4
click at [563, 97] on h5 "In the Scrum framework, when multiple user stories appear stagnant on the Scrum…" at bounding box center [423, 100] width 363 height 41
click at [314, 97] on h5 "In the Scrum framework, when multiple user stories appear stagnant on the Scrum…" at bounding box center [423, 100] width 363 height 41
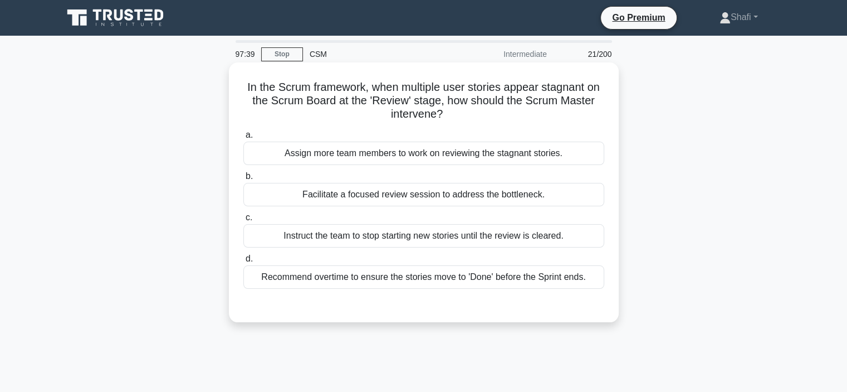
drag, startPoint x: 249, startPoint y: 102, endPoint x: 455, endPoint y: 113, distance: 206.4
click at [455, 113] on h5 "In the Scrum framework, when multiple user stories appear stagnant on the Scrum…" at bounding box center [423, 100] width 363 height 41
click at [414, 200] on div "Facilitate a focused review session to address the bottleneck." at bounding box center [423, 194] width 361 height 23
click at [243, 180] on input "b. Facilitate a focused review session to address the bottleneck." at bounding box center [243, 176] width 0 height 7
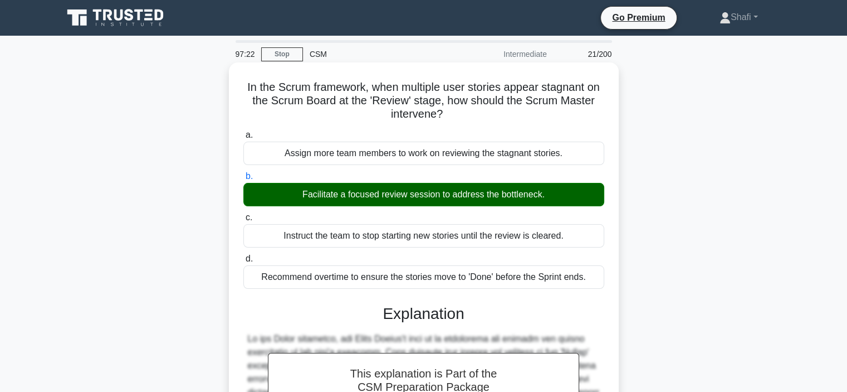
scroll to position [167, 0]
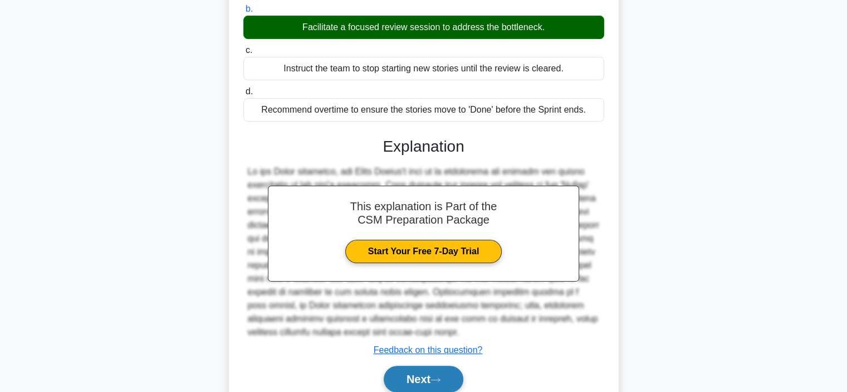
drag, startPoint x: 400, startPoint y: 378, endPoint x: 400, endPoint y: 372, distance: 6.1
click at [400, 378] on button "Next" at bounding box center [424, 378] width 80 height 27
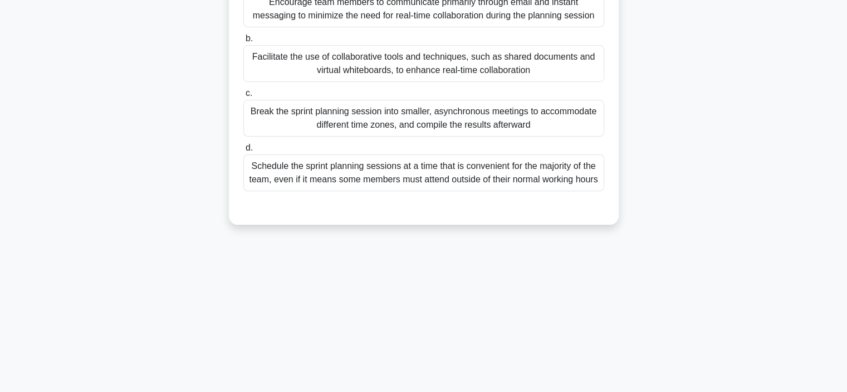
scroll to position [0, 0]
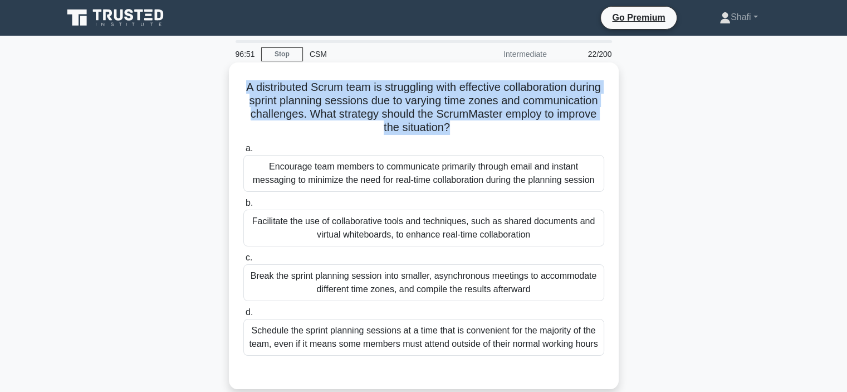
drag, startPoint x: 252, startPoint y: 88, endPoint x: 497, endPoint y: 129, distance: 248.5
click at [497, 129] on h5 "A distributed Scrum team is struggling with effective collaboration during spri…" at bounding box center [423, 107] width 363 height 55
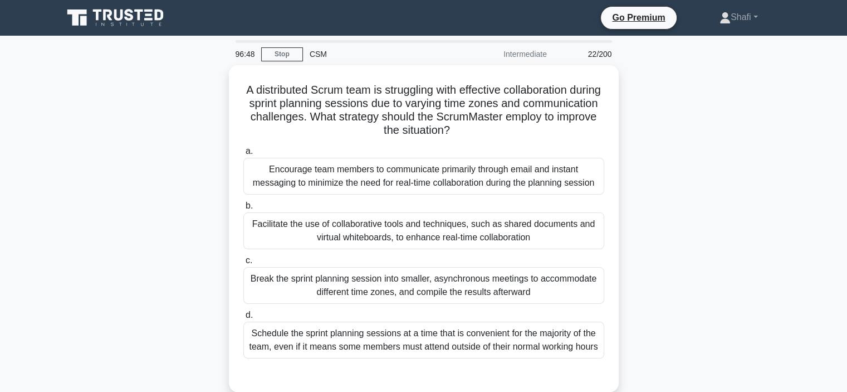
click at [586, 55] on div "22/200" at bounding box center [586, 54] width 65 height 22
drag, startPoint x: 615, startPoint y: 52, endPoint x: 586, endPoint y: 55, distance: 28.5
click at [586, 55] on div "22/200" at bounding box center [586, 54] width 65 height 22
drag, startPoint x: 499, startPoint y: 57, endPoint x: 612, endPoint y: 51, distance: 113.2
click at [612, 51] on div "96:44 Stop CSM Intermediate 22/200" at bounding box center [424, 54] width 390 height 22
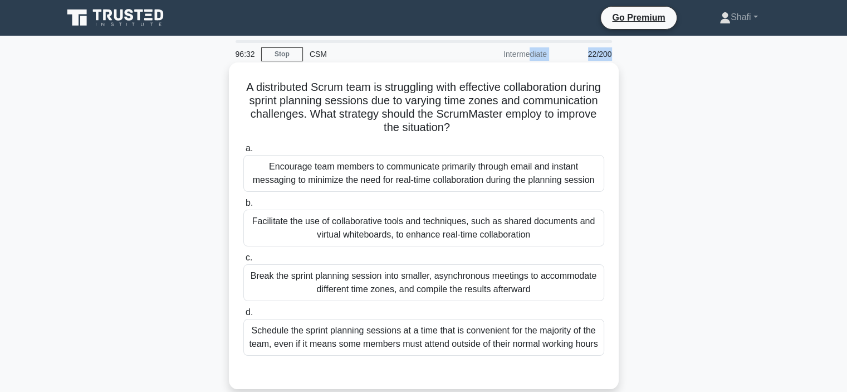
drag, startPoint x: 256, startPoint y: 89, endPoint x: 517, endPoint y: 128, distance: 264.2
click at [517, 128] on h5 "A distributed Scrum team is struggling with effective collaboration during spri…" at bounding box center [423, 107] width 363 height 55
click at [291, 106] on h5 "A distributed Scrum team is struggling with effective collaboration during spri…" at bounding box center [423, 107] width 363 height 55
drag, startPoint x: 248, startPoint y: 116, endPoint x: 529, endPoint y: 123, distance: 280.8
click at [529, 123] on h5 "A distributed Scrum team is struggling with effective collaboration during spri…" at bounding box center [423, 107] width 363 height 55
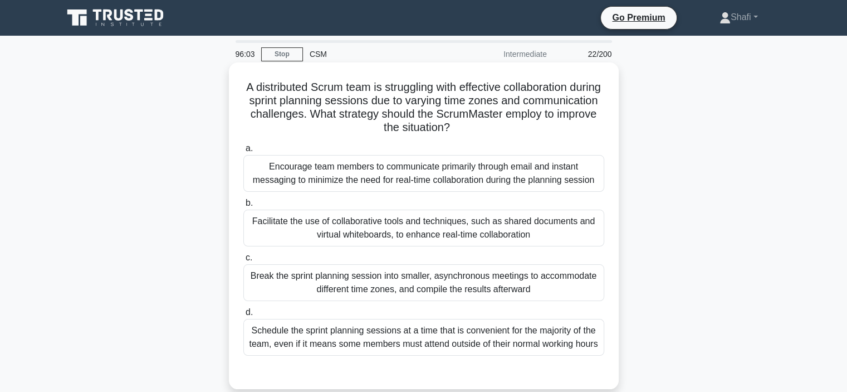
click at [390, 129] on h5 "A distributed Scrum team is struggling with effective collaboration during spri…" at bounding box center [423, 107] width 363 height 55
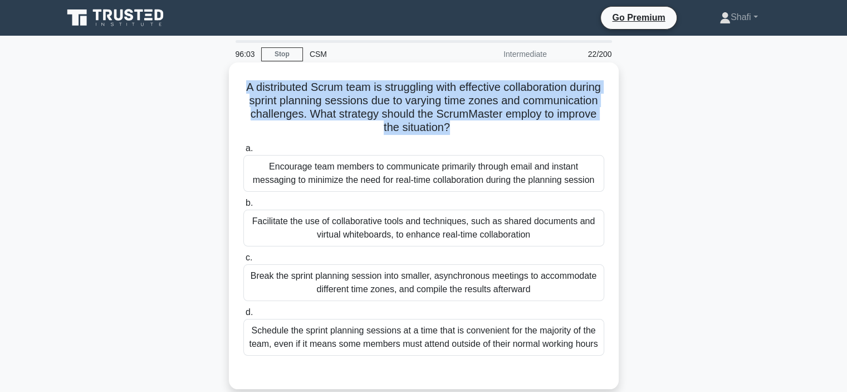
click at [390, 129] on h5 "A distributed Scrum team is struggling with effective collaboration during spri…" at bounding box center [423, 107] width 363 height 55
click at [270, 89] on h5 "A distributed Scrum team is struggling with effective collaboration during spri…" at bounding box center [423, 107] width 363 height 55
drag, startPoint x: 256, startPoint y: 89, endPoint x: 500, endPoint y: 125, distance: 246.1
click at [500, 125] on h5 "A distributed Scrum team is struggling with effective collaboration during spri…" at bounding box center [423, 107] width 363 height 55
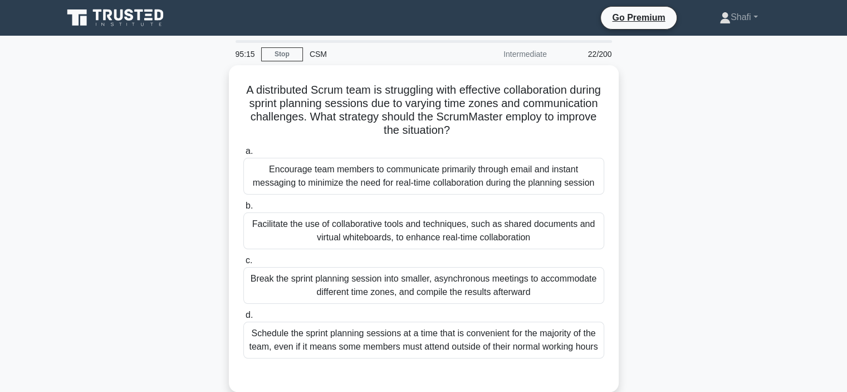
click at [678, 149] on div "A distributed Scrum team is struggling with effective collaboration during spri…" at bounding box center [423, 235] width 735 height 340
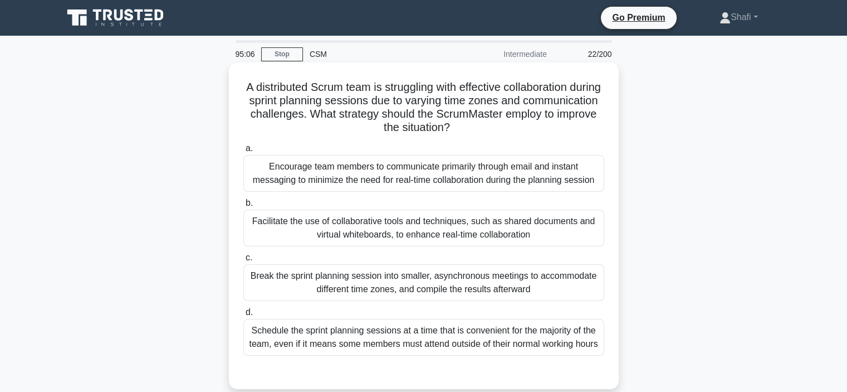
scroll to position [56, 0]
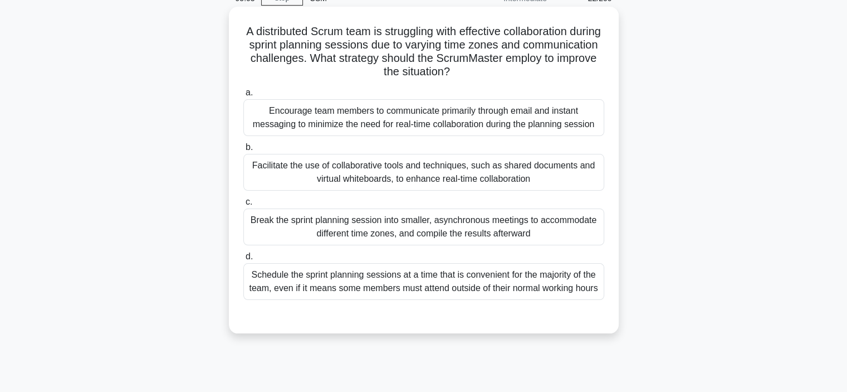
click at [378, 173] on div "Facilitate the use of collaborative tools and techniques, such as shared docume…" at bounding box center [423, 172] width 361 height 37
click at [243, 151] on input "b. Facilitate the use of collaborative tools and techniques, such as shared doc…" at bounding box center [243, 147] width 0 height 7
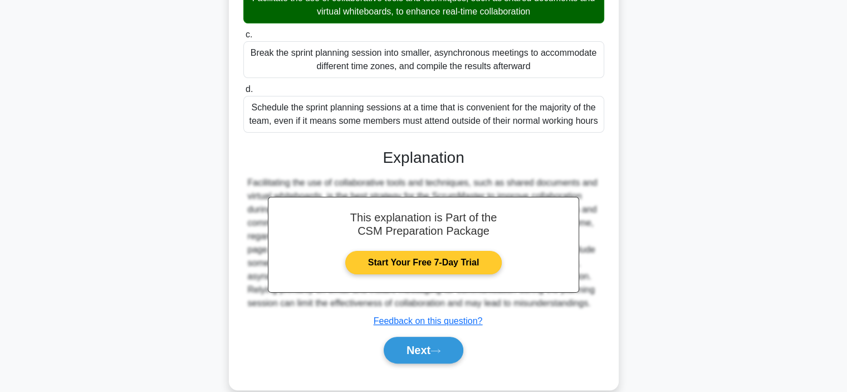
scroll to position [241, 0]
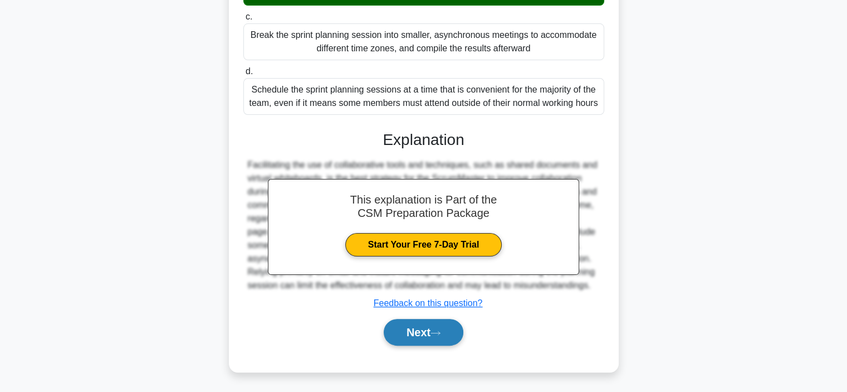
click at [414, 335] on button "Next" at bounding box center [424, 332] width 80 height 27
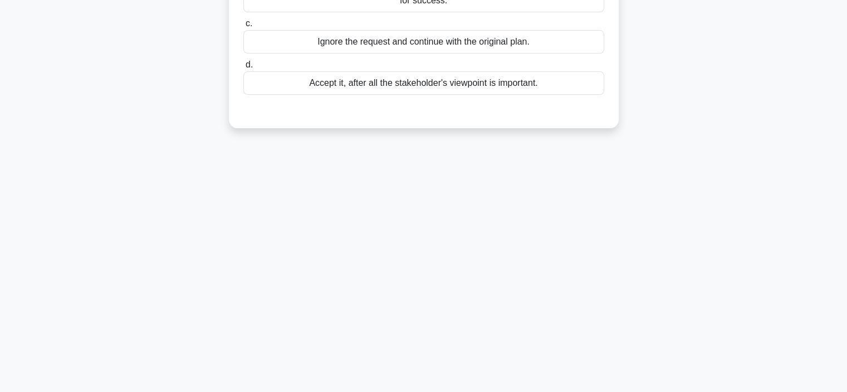
scroll to position [43, 0]
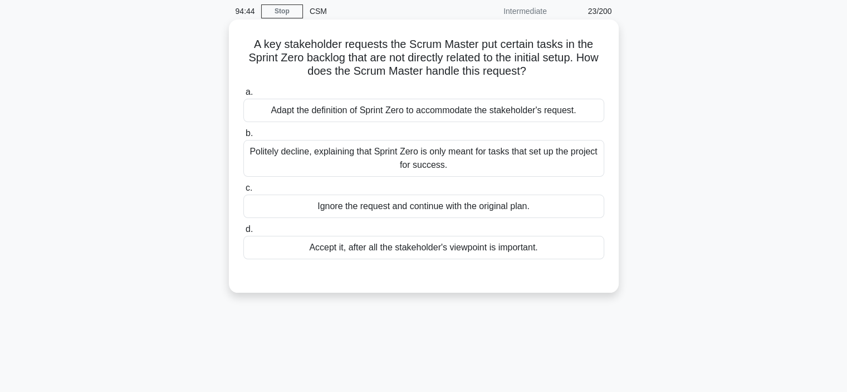
drag, startPoint x: 289, startPoint y: 71, endPoint x: 562, endPoint y: 71, distance: 273.5
click at [562, 71] on h5 "A key stakeholder requests the Scrum Master put certain tasks in the Sprint Zer…" at bounding box center [423, 57] width 363 height 41
click at [458, 157] on div "Politely decline, explaining that Sprint Zero is only meant for tasks that set …" at bounding box center [423, 158] width 361 height 37
click at [243, 137] on input "b. Politely decline, explaining that Sprint Zero is only meant for tasks that s…" at bounding box center [243, 133] width 0 height 7
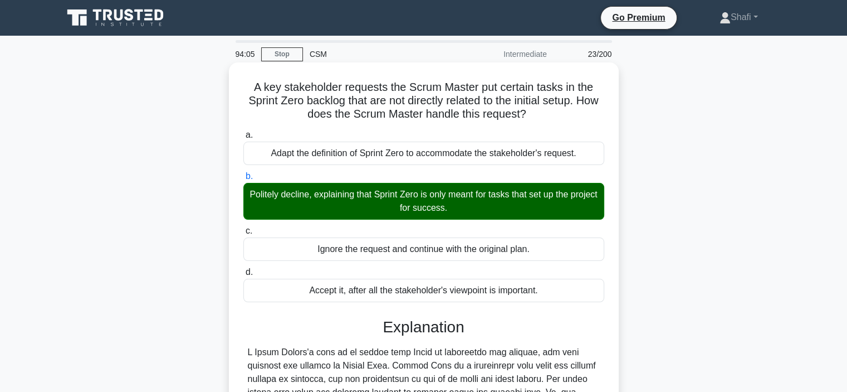
scroll to position [241, 0]
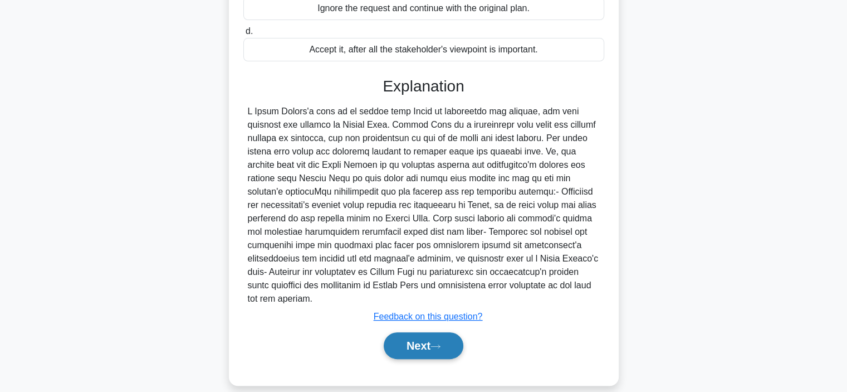
click at [430, 336] on button "Next" at bounding box center [424, 345] width 80 height 27
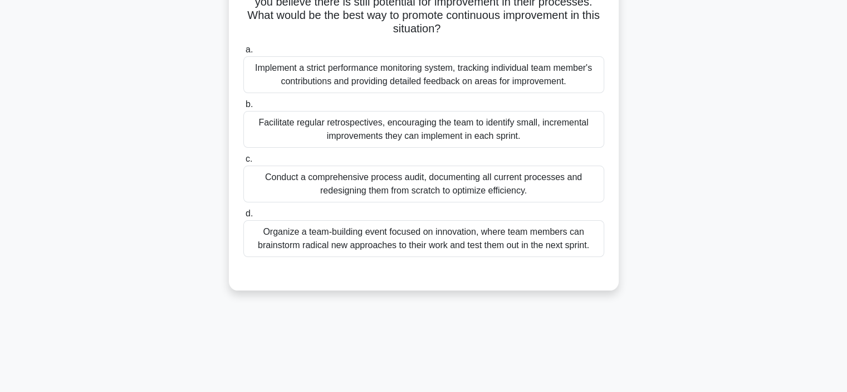
scroll to position [0, 0]
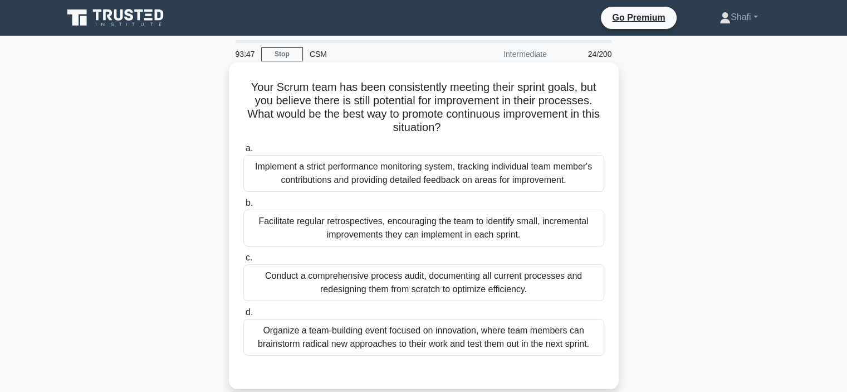
drag, startPoint x: 250, startPoint y: 86, endPoint x: 461, endPoint y: 126, distance: 214.9
click at [461, 126] on h5 "Your Scrum team has been consistently meeting their sprint goals, but you belie…" at bounding box center [423, 107] width 363 height 55
drag, startPoint x: 241, startPoint y: 91, endPoint x: 459, endPoint y: 130, distance: 221.3
click at [459, 130] on div "Your Scrum team has been consistently meeting their sprint goals, but you belie…" at bounding box center [423, 225] width 381 height 317
click at [276, 105] on h5 "Your Scrum team has been consistently meeting their sprint goals, but you belie…" at bounding box center [423, 107] width 363 height 55
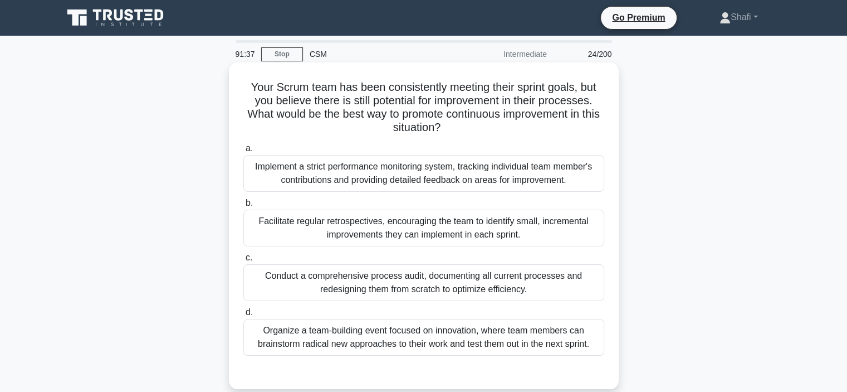
click at [412, 227] on div "Facilitate regular retrospectives, encouraging the team to identify small, incr…" at bounding box center [423, 227] width 361 height 37
click at [243, 207] on input "b. Facilitate regular retrospectives, encouraging the team to identify small, i…" at bounding box center [243, 202] width 0 height 7
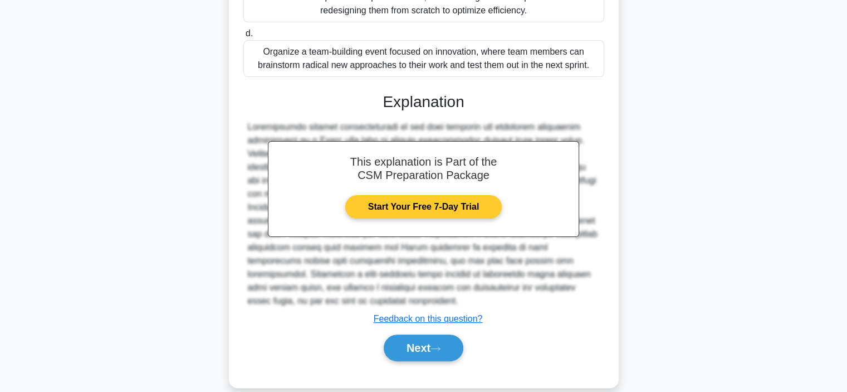
scroll to position [294, 0]
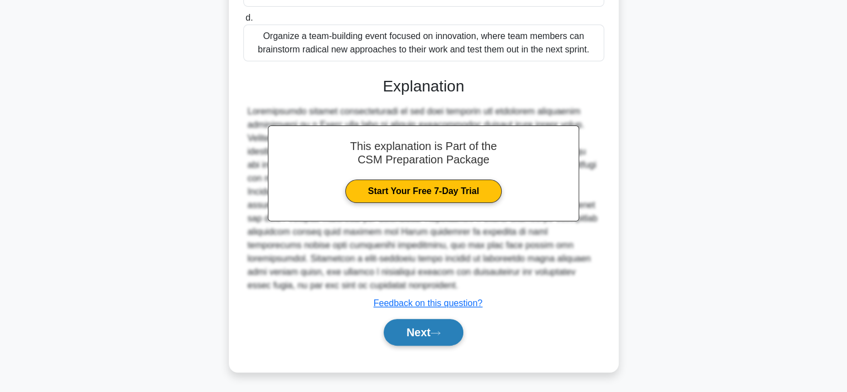
click at [408, 331] on button "Next" at bounding box center [424, 332] width 80 height 27
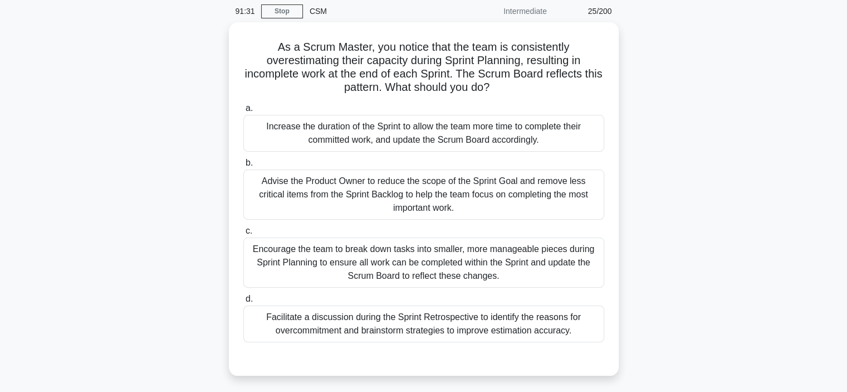
scroll to position [0, 0]
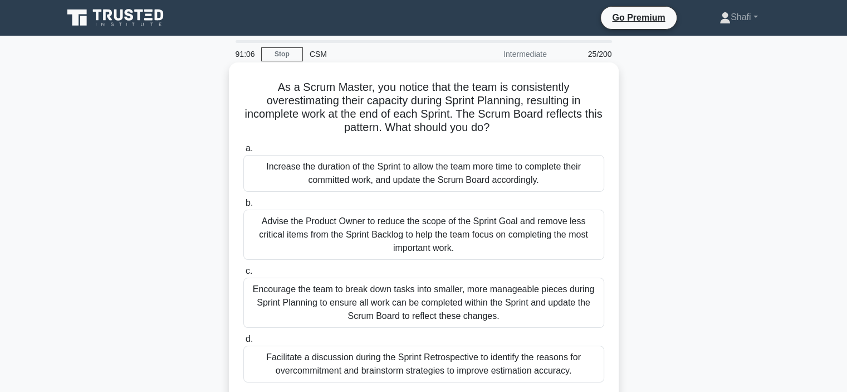
click at [405, 302] on div "Encourage the team to break down tasks into smaller, more manageable pieces dur…" at bounding box center [423, 302] width 361 height 50
click at [243, 275] on input "c. Encourage the team to break down tasks into smaller, more manageable pieces …" at bounding box center [243, 270] width 0 height 7
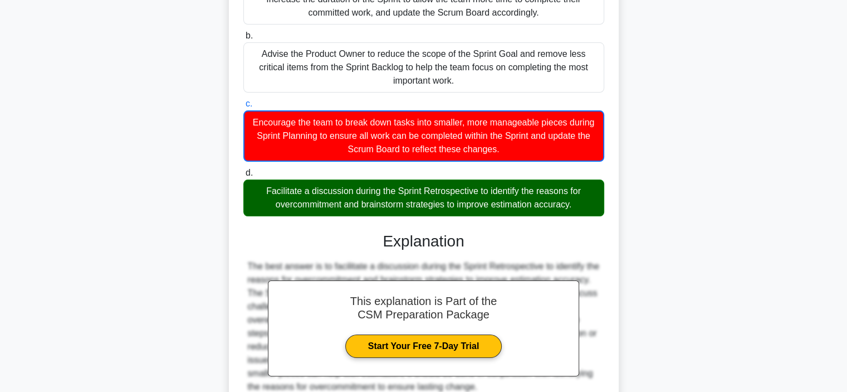
scroll to position [223, 0]
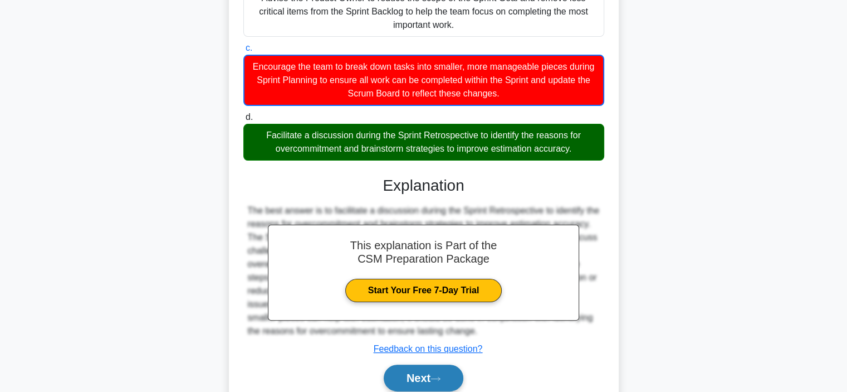
click at [412, 376] on button "Next" at bounding box center [424, 377] width 80 height 27
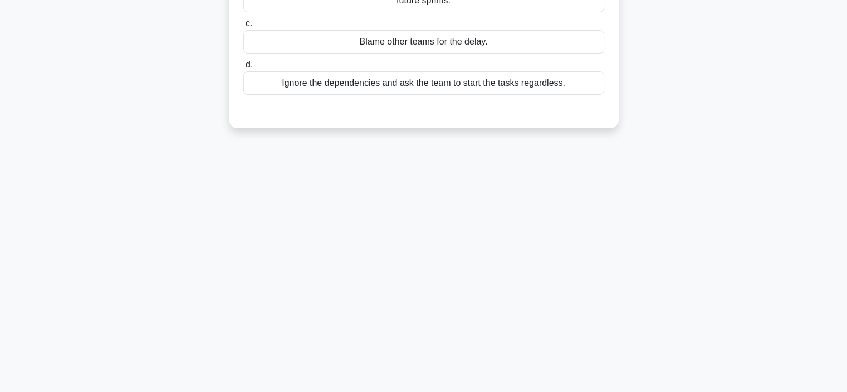
scroll to position [43, 0]
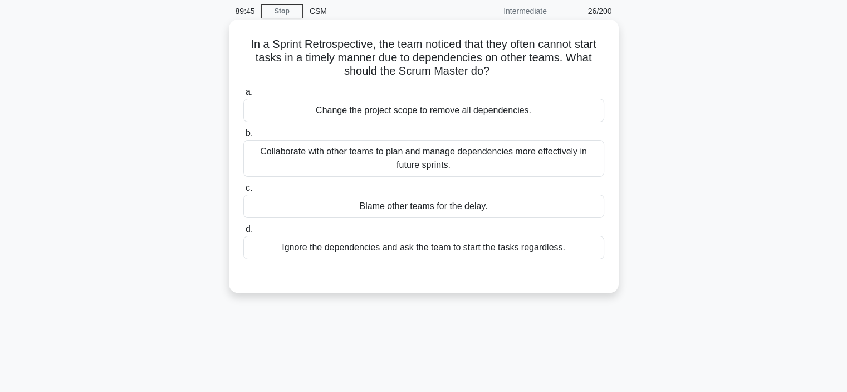
click at [384, 107] on div "Change the project scope to remove all dependencies." at bounding box center [423, 110] width 361 height 23
click at [243, 96] on input "a. Change the project scope to remove all dependencies." at bounding box center [243, 92] width 0 height 7
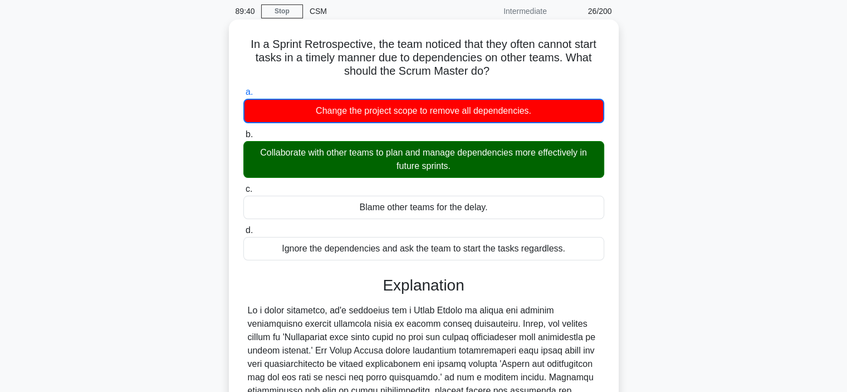
scroll to position [210, 0]
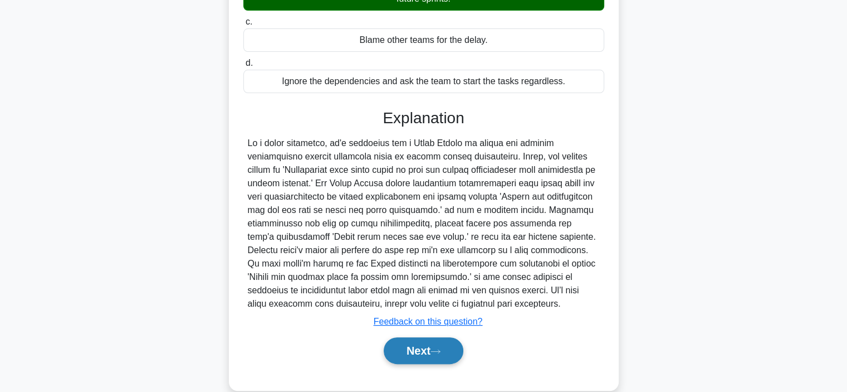
click at [414, 355] on button "Next" at bounding box center [424, 350] width 80 height 27
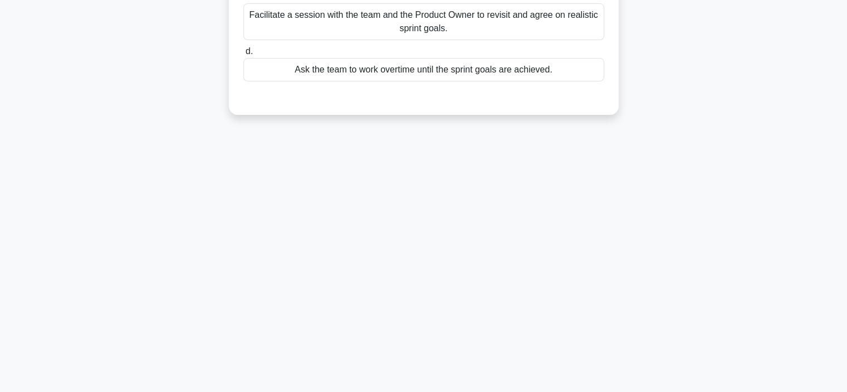
click at [412, 344] on div "89:37 Stop CSM Intermediate 27/200 The Scrum Master notices that the team const…" at bounding box center [423, 108] width 735 height 557
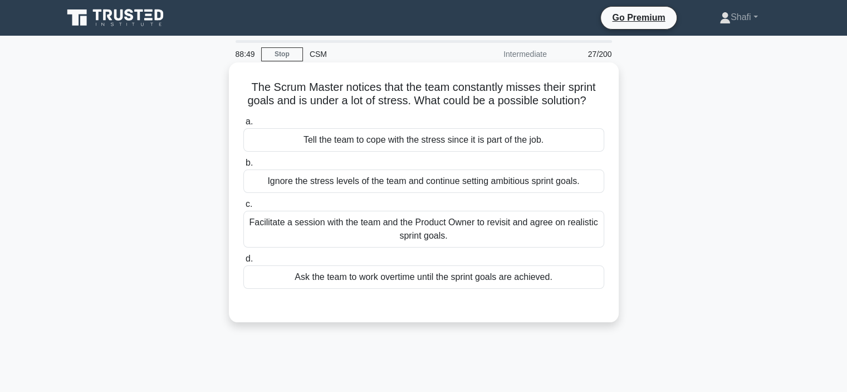
click at [378, 223] on div "Facilitate a session with the team and the Product Owner to revisit and agree o…" at bounding box center [423, 229] width 361 height 37
click at [243, 208] on input "c. Facilitate a session with the team and the Product Owner to revisit and agre…" at bounding box center [243, 204] width 0 height 7
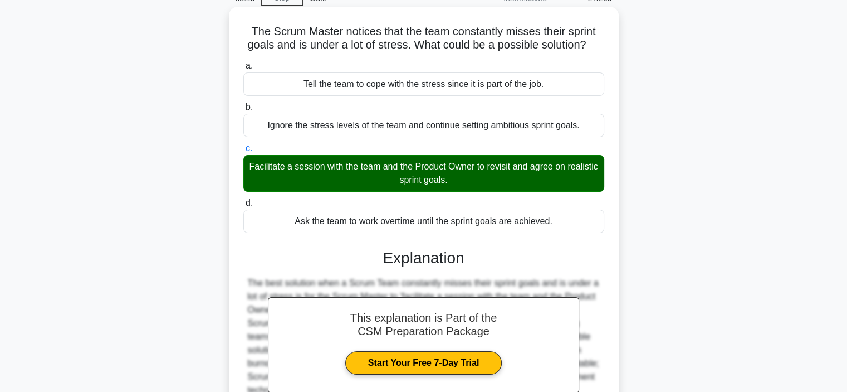
scroll to position [210, 0]
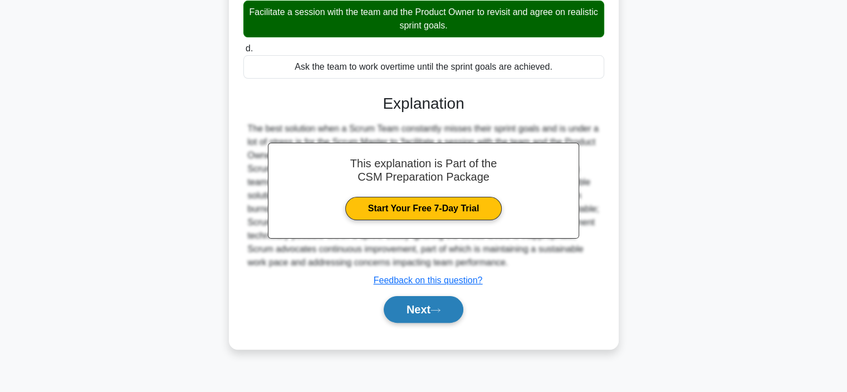
click at [393, 313] on button "Next" at bounding box center [424, 309] width 80 height 27
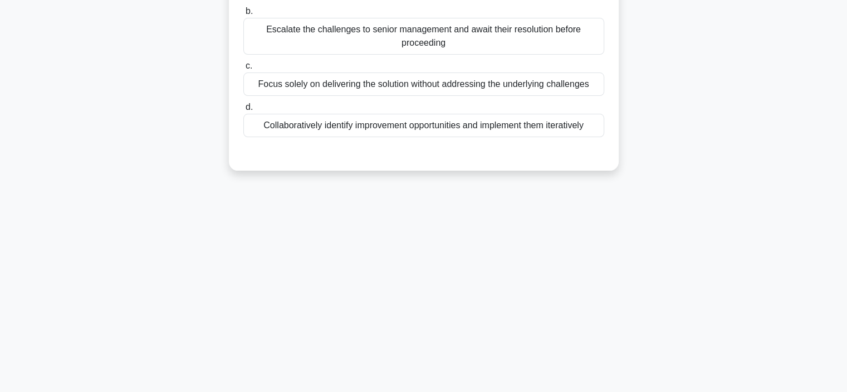
scroll to position [0, 0]
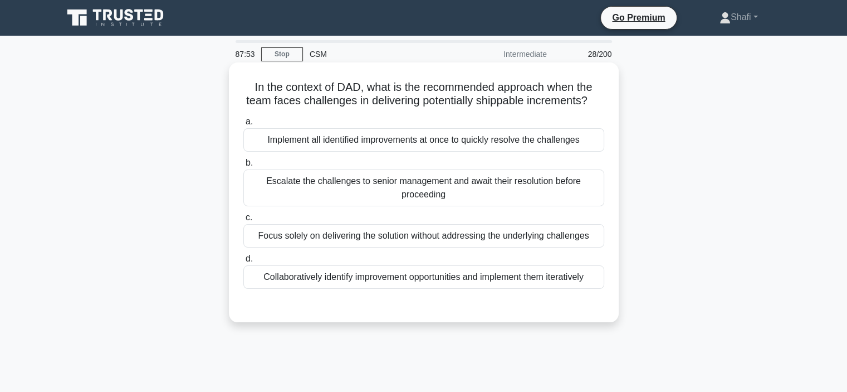
click at [345, 289] on div "Collaboratively identify improvement opportunities and implement them iterative…" at bounding box center [423, 276] width 361 height 23
click at [243, 262] on input "d. Collaboratively identify improvement opportunities and implement them iterat…" at bounding box center [243, 258] width 0 height 7
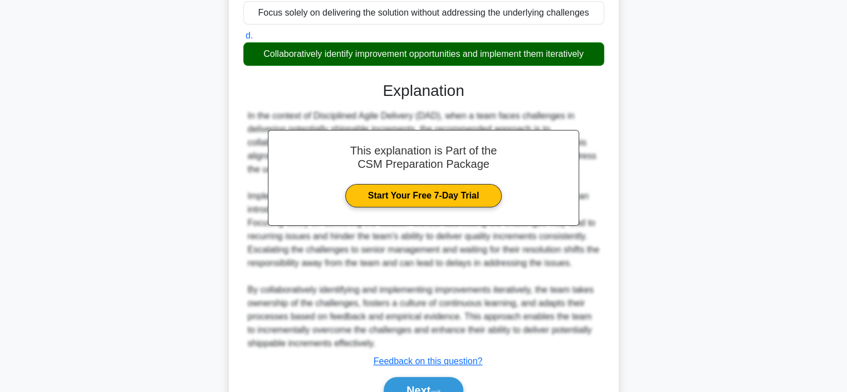
scroll to position [294, 0]
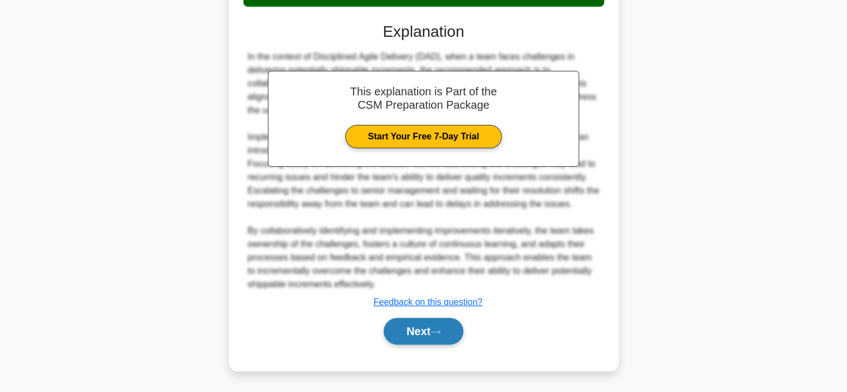
click at [401, 330] on button "Next" at bounding box center [424, 330] width 80 height 27
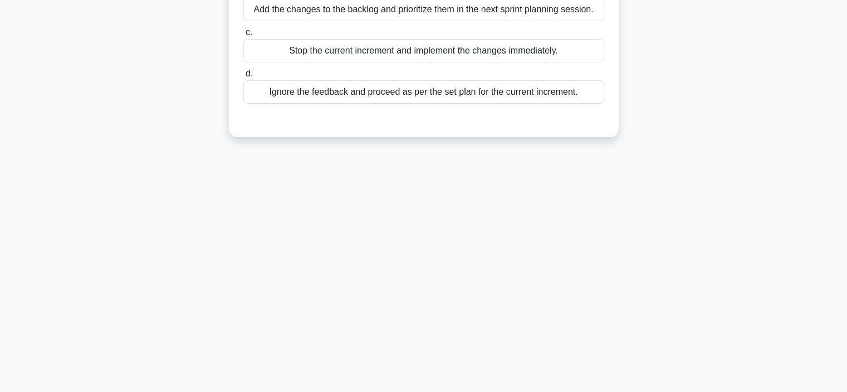
scroll to position [9, 0]
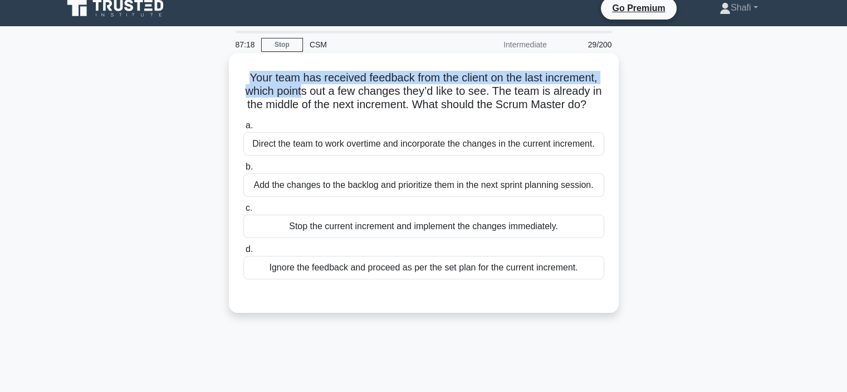
drag, startPoint x: 242, startPoint y: 75, endPoint x: 304, endPoint y: 96, distance: 65.3
click at [304, 96] on h5 "Your team has received feedback from the client on the last increment, which po…" at bounding box center [423, 91] width 363 height 41
click at [350, 77] on h5 "Your team has received feedback from the client on the last increment, which po…" at bounding box center [423, 91] width 363 height 41
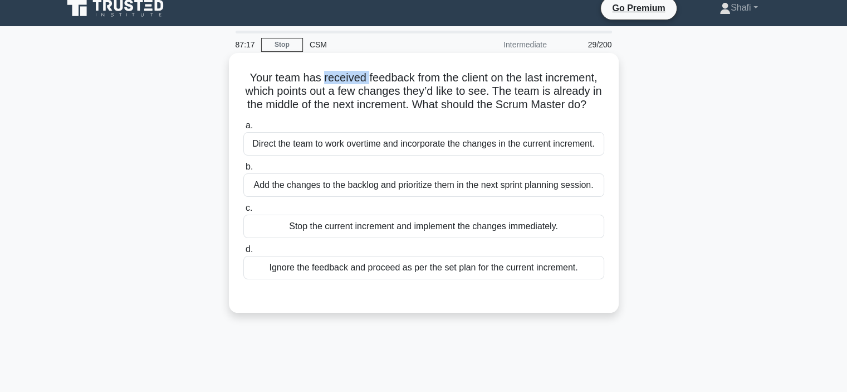
click at [350, 77] on h5 "Your team has received feedback from the client on the last increment, which po…" at bounding box center [423, 91] width 363 height 41
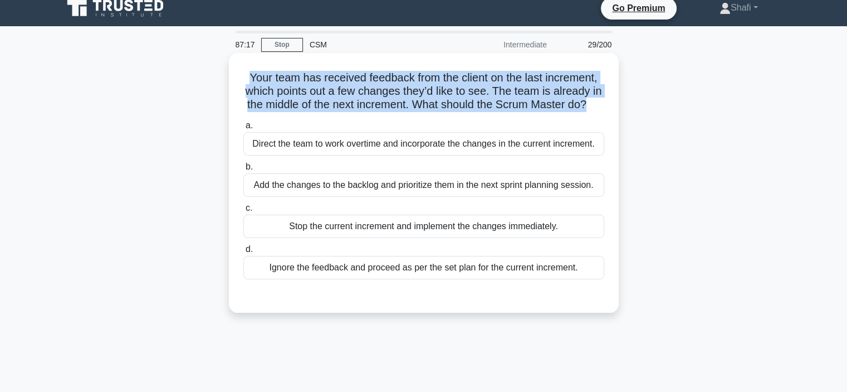
click at [350, 77] on h5 "Your team has received feedback from the client on the last increment, which po…" at bounding box center [423, 91] width 363 height 41
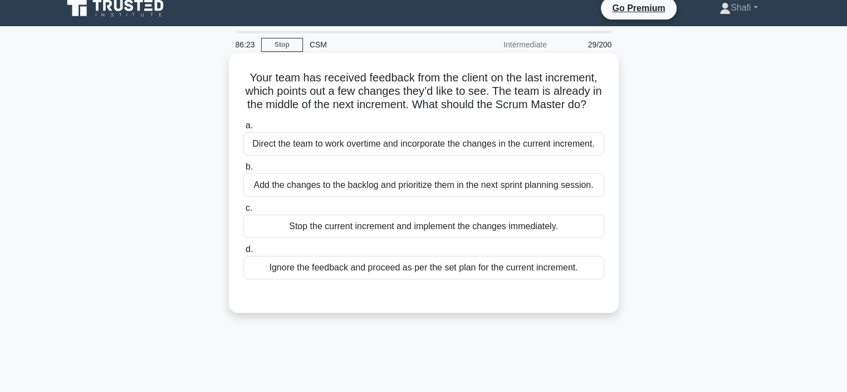
click at [390, 197] on div "Add the changes to the backlog and prioritize them in the next sprint planning …" at bounding box center [423, 184] width 361 height 23
click at [243, 170] on input "b. Add the changes to the backlog and prioritize them in the next sprint planni…" at bounding box center [243, 166] width 0 height 7
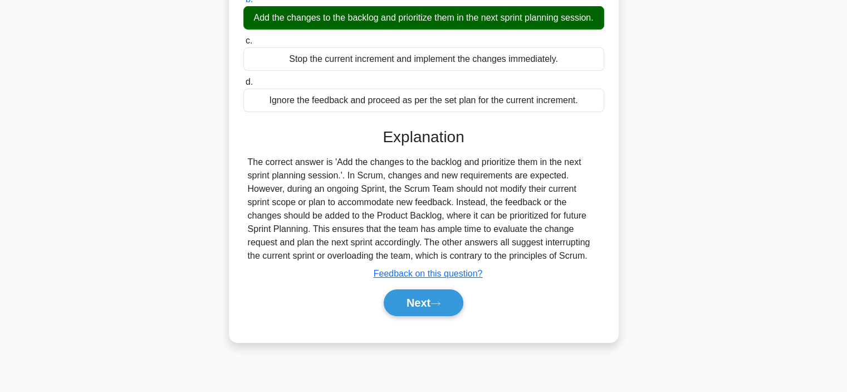
scroll to position [210, 0]
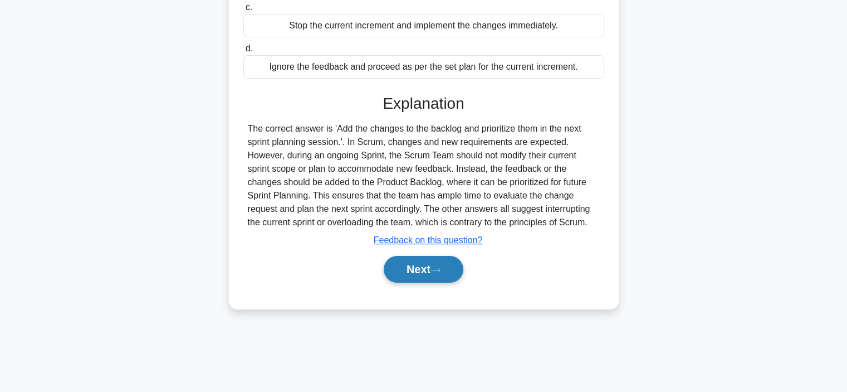
click at [431, 282] on button "Next" at bounding box center [424, 269] width 80 height 27
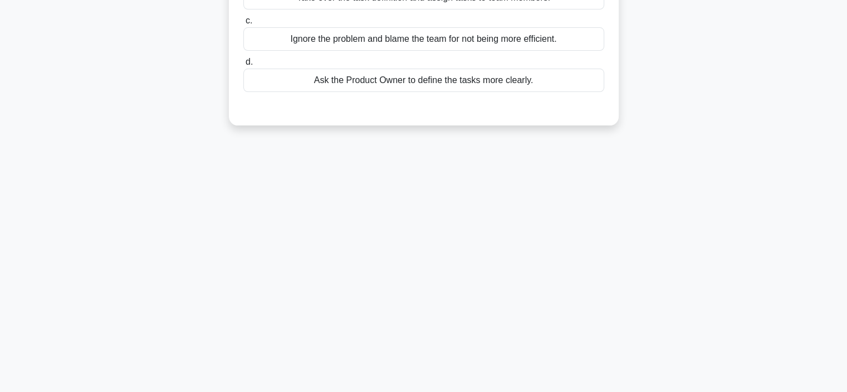
scroll to position [0, 0]
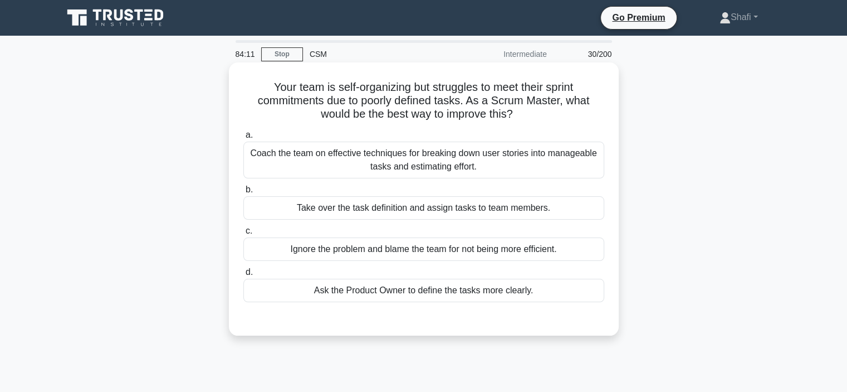
click at [374, 296] on div "Ask the Product Owner to define the tasks more clearly." at bounding box center [423, 289] width 361 height 23
click at [243, 276] on input "d. Ask the Product Owner to define the tasks more clearly." at bounding box center [243, 271] width 0 height 7
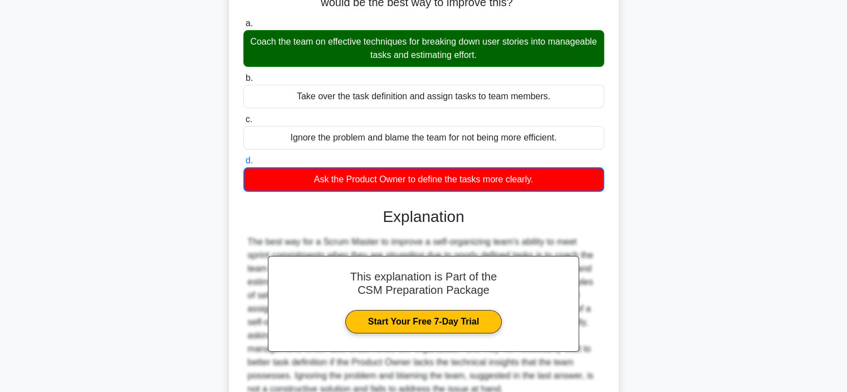
scroll to position [215, 0]
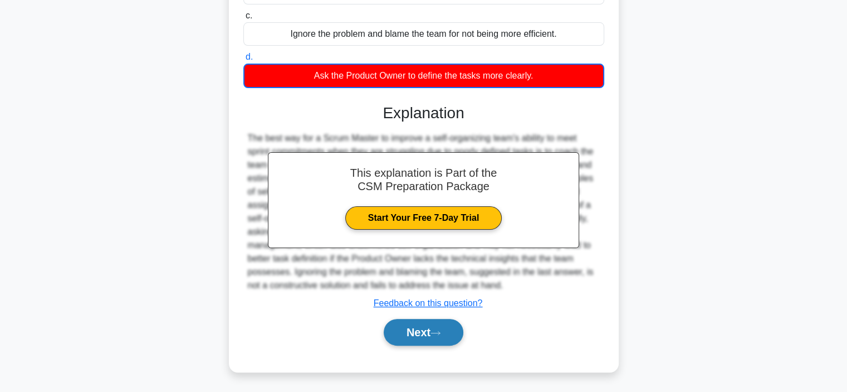
click at [416, 327] on button "Next" at bounding box center [424, 332] width 80 height 27
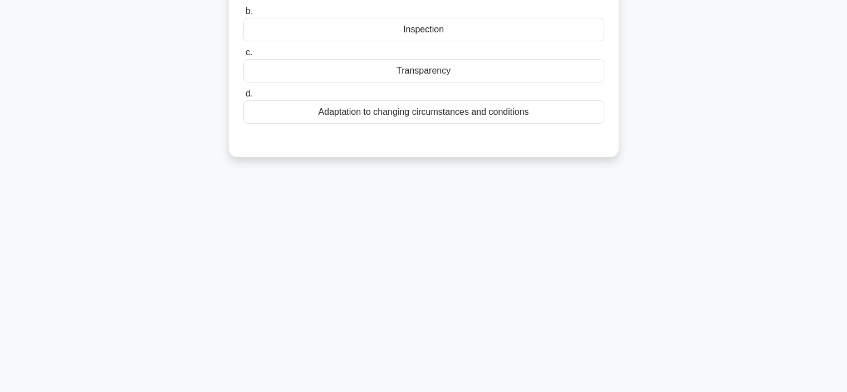
scroll to position [0, 0]
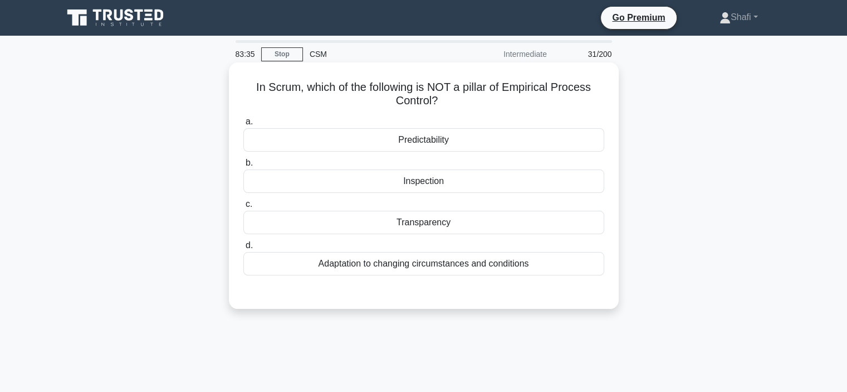
click at [425, 142] on div "Predictability" at bounding box center [423, 139] width 361 height 23
click at [243, 125] on input "a. Predictability" at bounding box center [243, 121] width 0 height 7
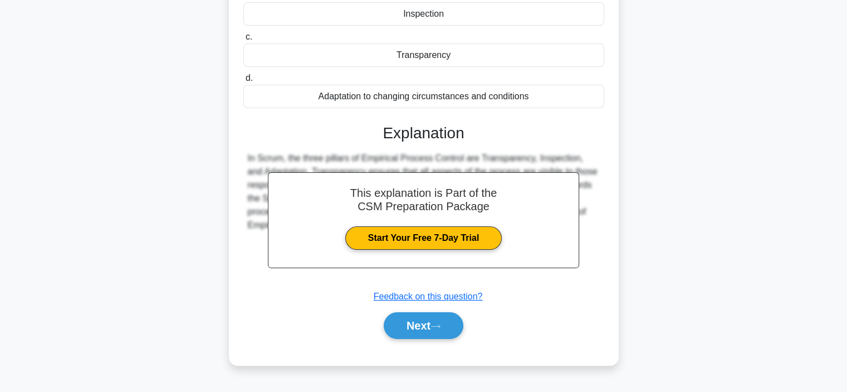
scroll to position [210, 0]
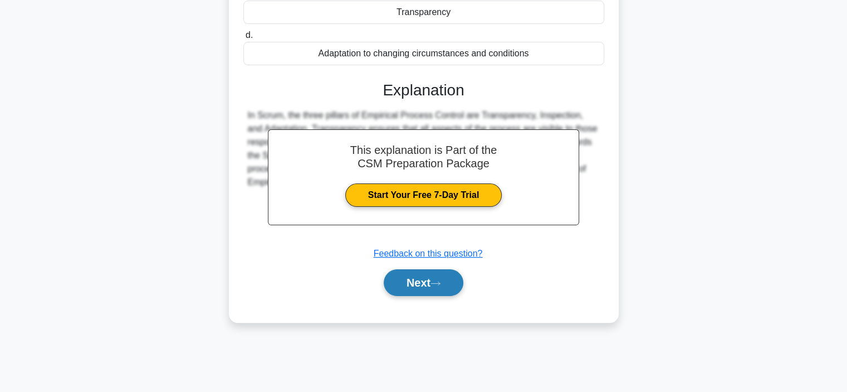
click at [407, 284] on button "Next" at bounding box center [424, 282] width 80 height 27
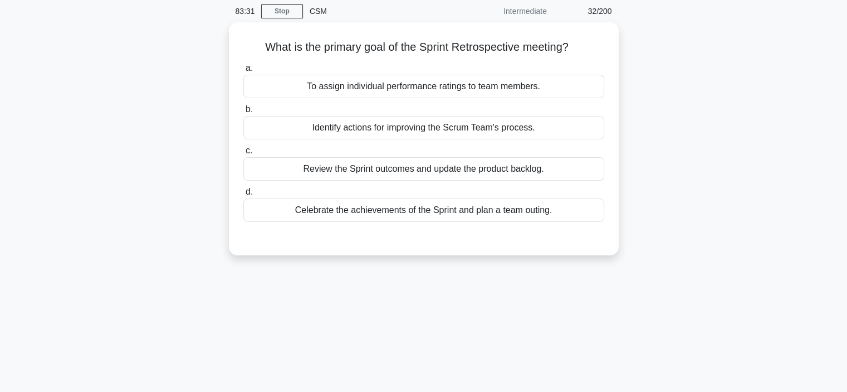
scroll to position [0, 0]
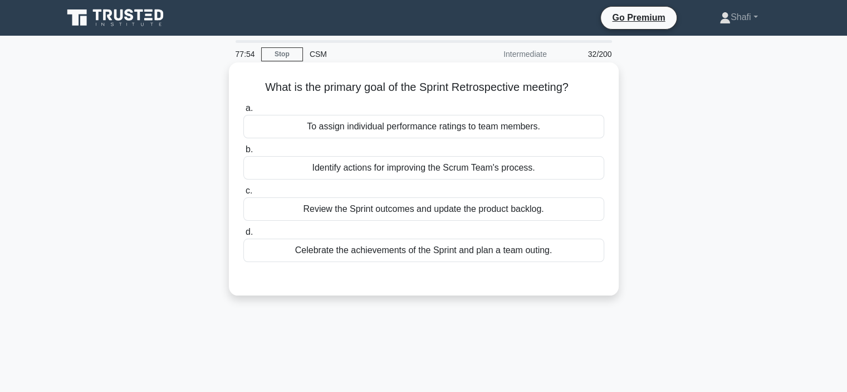
click at [387, 171] on div "Identify actions for improving the Scrum Team's process." at bounding box center [423, 167] width 361 height 23
click at [243, 153] on input "b. Identify actions for improving the Scrum Team's process." at bounding box center [243, 149] width 0 height 7
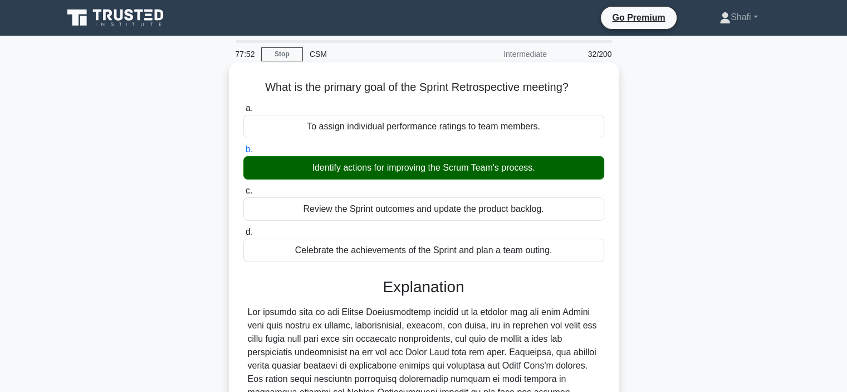
scroll to position [210, 0]
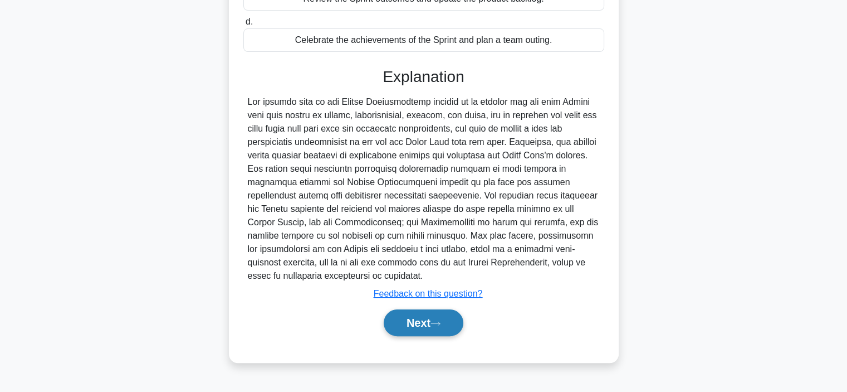
click at [423, 328] on button "Next" at bounding box center [424, 322] width 80 height 27
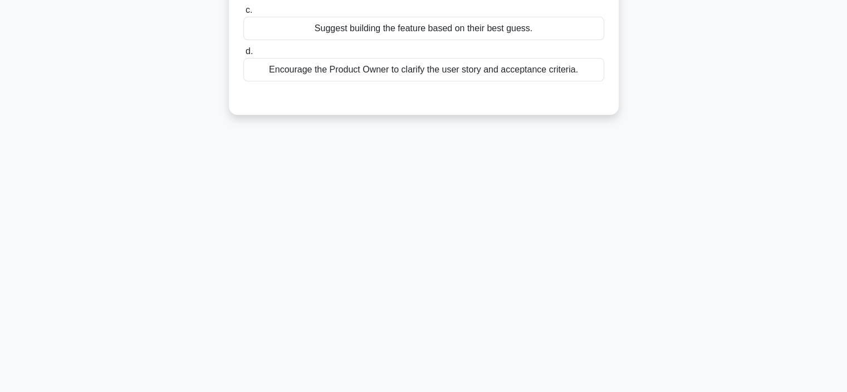
scroll to position [43, 0]
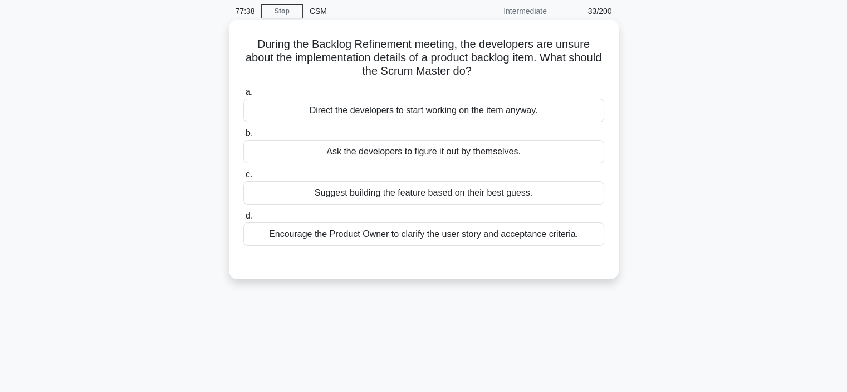
click at [368, 237] on div "Encourage the Product Owner to clarify the user story and acceptance criteria." at bounding box center [423, 233] width 361 height 23
click at [243, 219] on input "d. Encourage the Product Owner to clarify the user story and acceptance criteri…" at bounding box center [243, 215] width 0 height 7
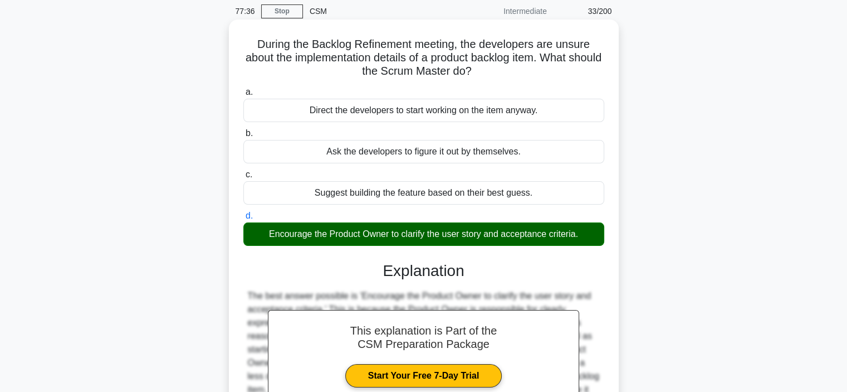
scroll to position [210, 0]
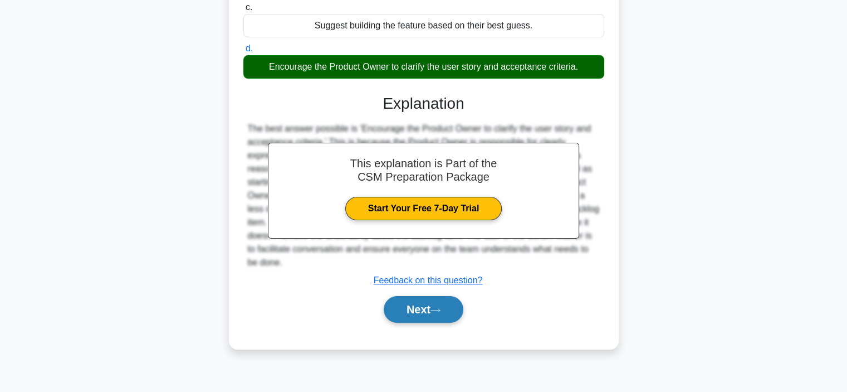
click at [402, 306] on button "Next" at bounding box center [424, 309] width 80 height 27
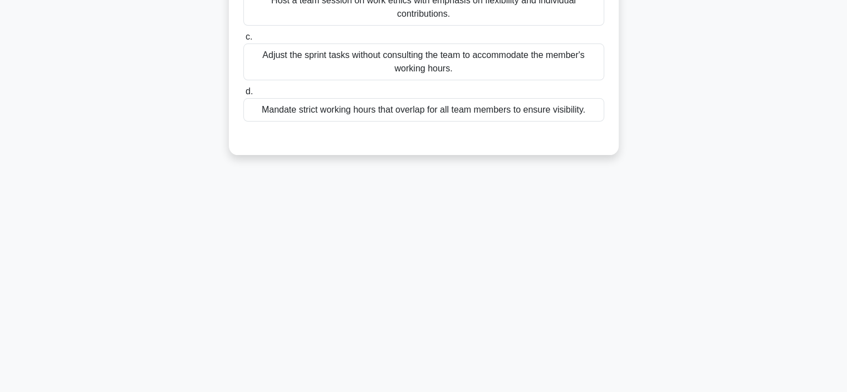
scroll to position [0, 0]
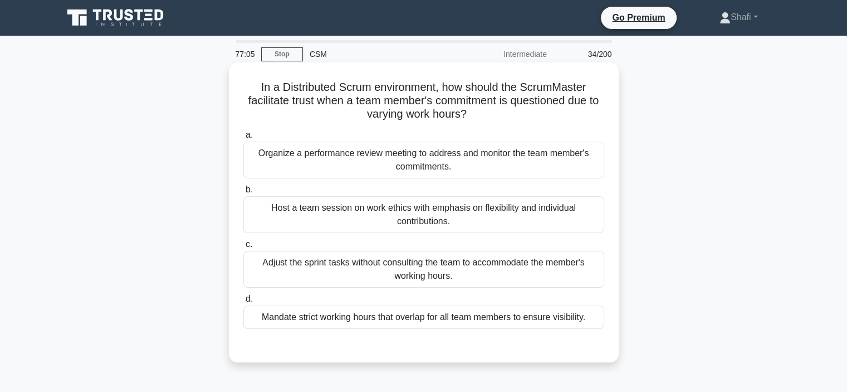
click at [438, 212] on div "Host a team session on work ethics with emphasis on flexibility and individual …" at bounding box center [423, 214] width 361 height 37
click at [243, 193] on input "b. Host a team session on work ethics with emphasis on flexibility and individu…" at bounding box center [243, 189] width 0 height 7
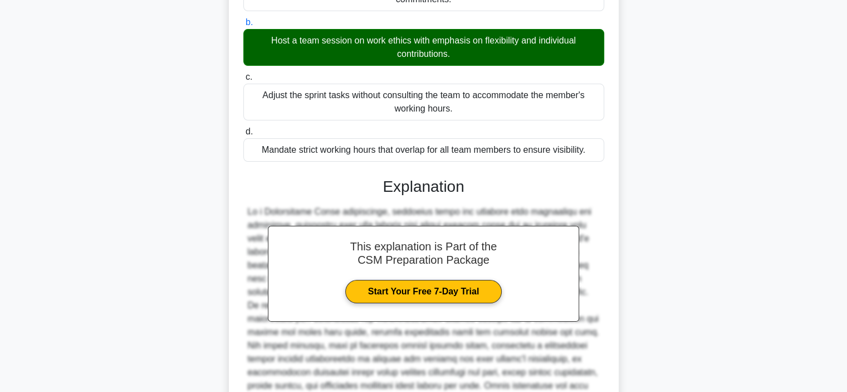
scroll to position [307, 0]
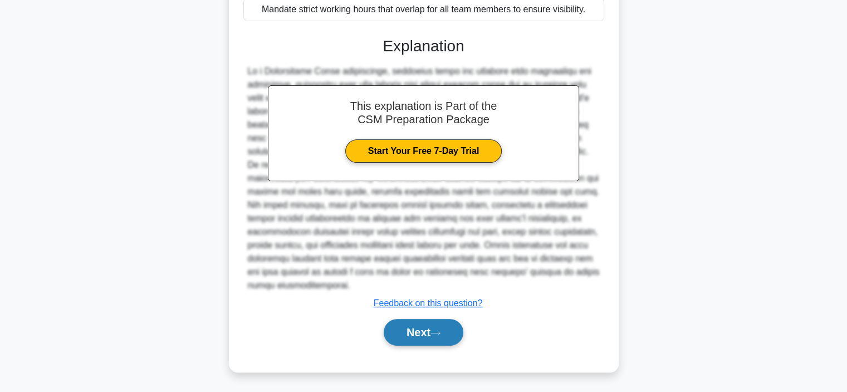
click at [419, 325] on button "Next" at bounding box center [424, 332] width 80 height 27
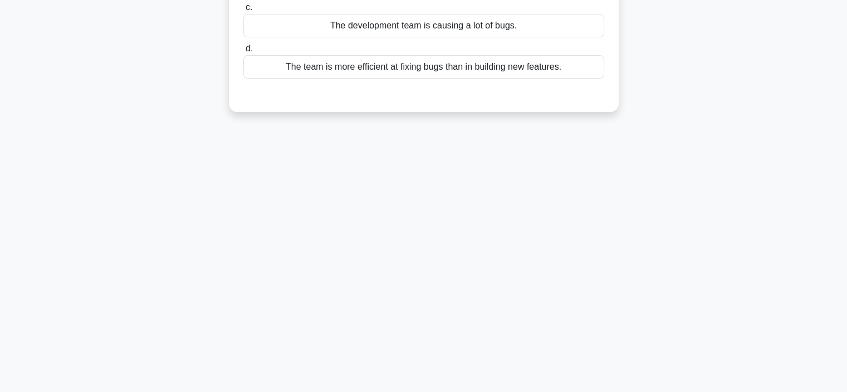
scroll to position [43, 0]
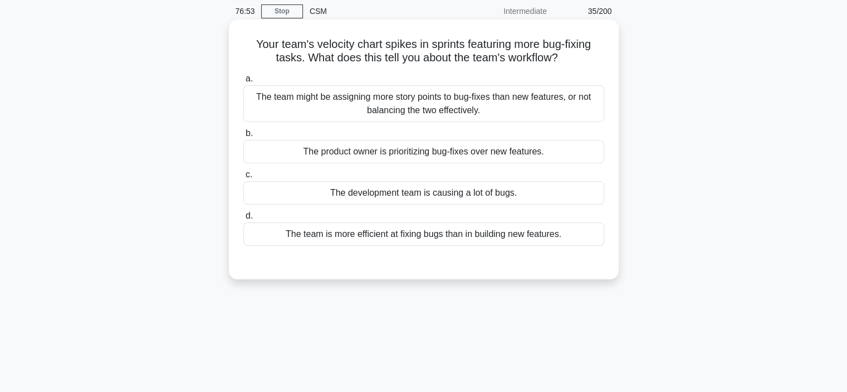
drag, startPoint x: 301, startPoint y: 57, endPoint x: 581, endPoint y: 57, distance: 280.1
click at [581, 57] on h5 "Your team's velocity chart spikes in sprints featuring more bug-fixing tasks. W…" at bounding box center [423, 51] width 363 height 28
click at [398, 98] on div "The team might be assigning more story points to bug-fixes than new features, o…" at bounding box center [423, 103] width 361 height 37
click at [243, 82] on input "a. The team might be assigning more story points to bug-fixes than new features…" at bounding box center [243, 78] width 0 height 7
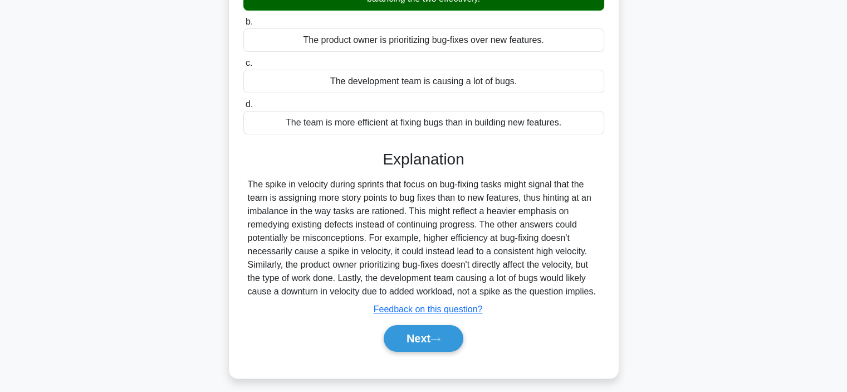
scroll to position [210, 0]
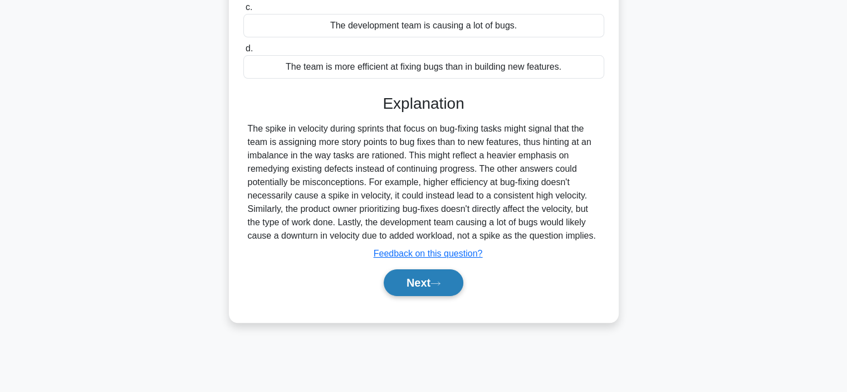
click at [429, 282] on button "Next" at bounding box center [424, 282] width 80 height 27
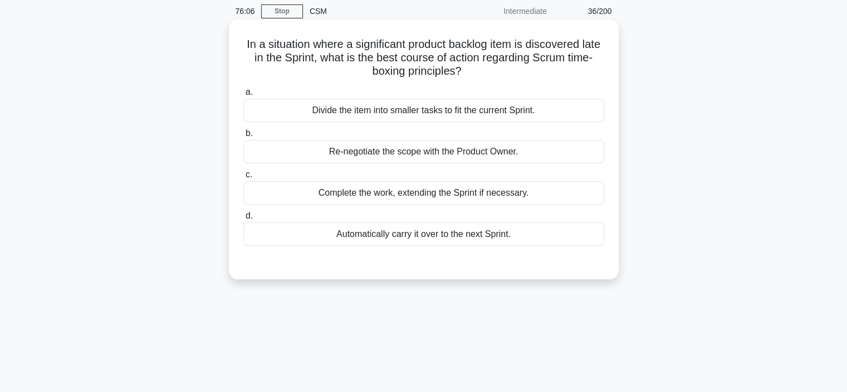
scroll to position [0, 0]
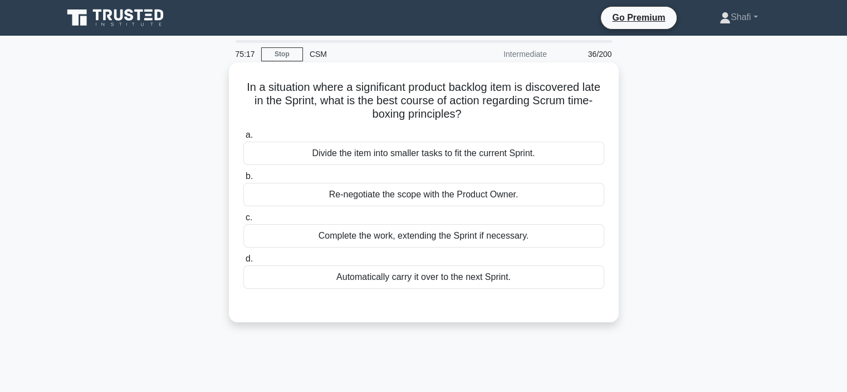
click at [404, 280] on div "Automatically carry it over to the next Sprint." at bounding box center [423, 276] width 361 height 23
click at [243, 262] on input "d. Automatically carry it over to the next Sprint." at bounding box center [243, 258] width 0 height 7
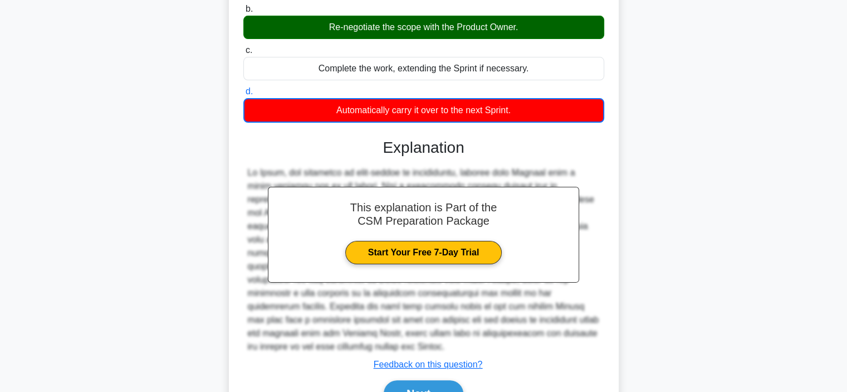
scroll to position [215, 0]
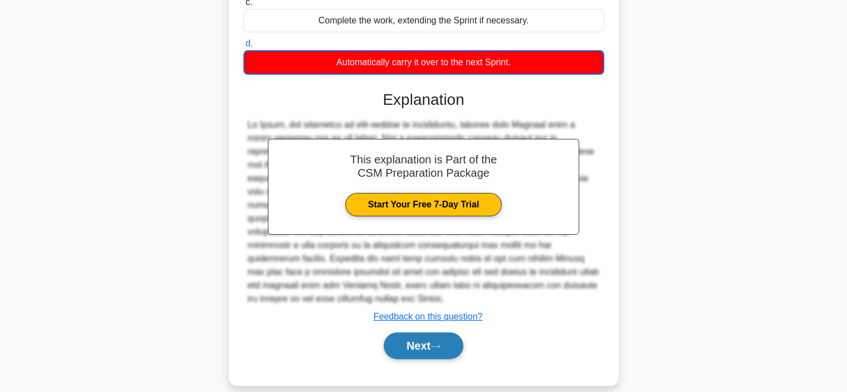
click at [421, 332] on button "Next" at bounding box center [424, 345] width 80 height 27
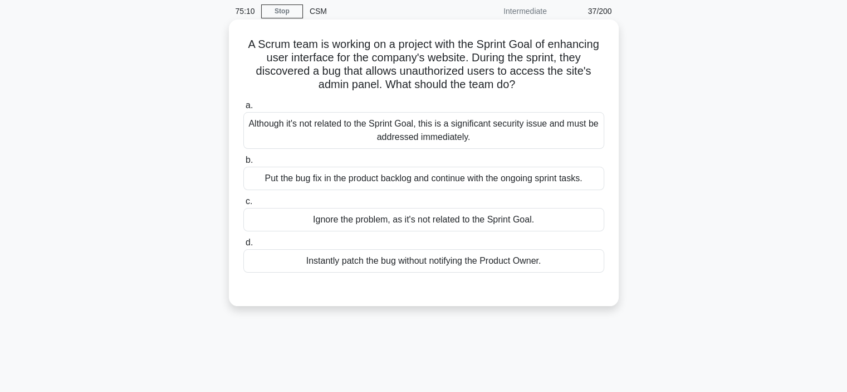
scroll to position [0, 0]
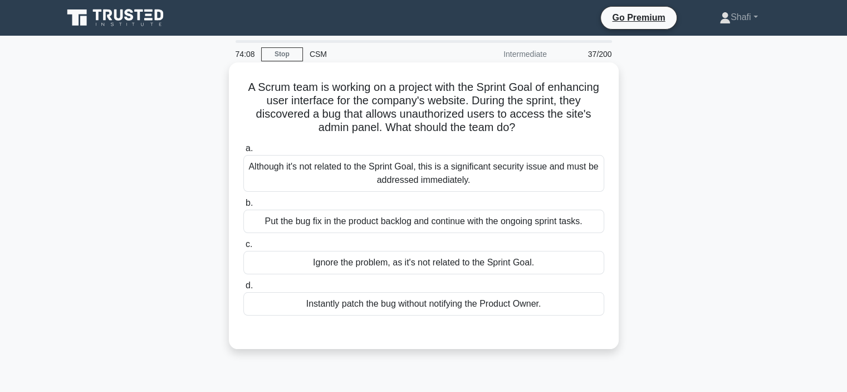
click at [385, 169] on div "Although it's not related to the Sprint Goal, this is a significant security is…" at bounding box center [423, 173] width 361 height 37
click at [243, 152] on input "a. Although it's not related to the Sprint Goal, this is a significant security…" at bounding box center [243, 148] width 0 height 7
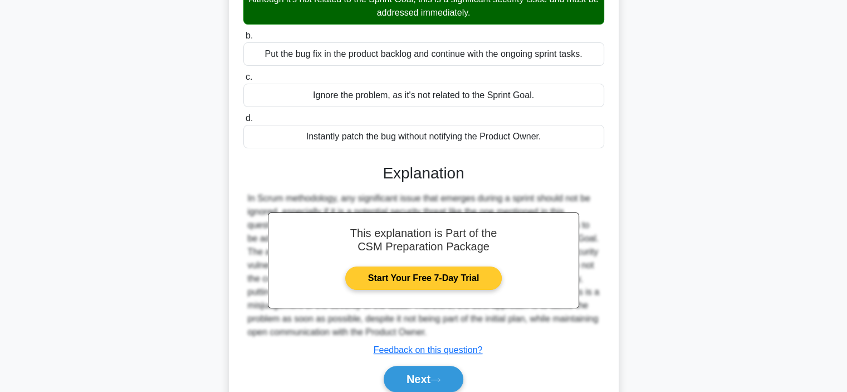
scroll to position [214, 0]
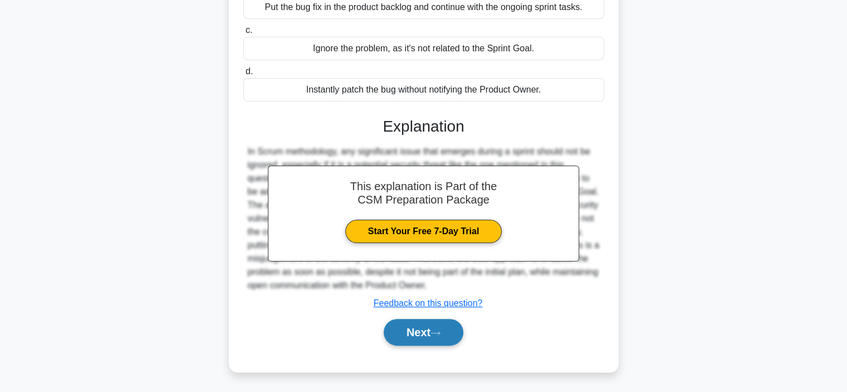
click at [404, 334] on button "Next" at bounding box center [424, 332] width 80 height 27
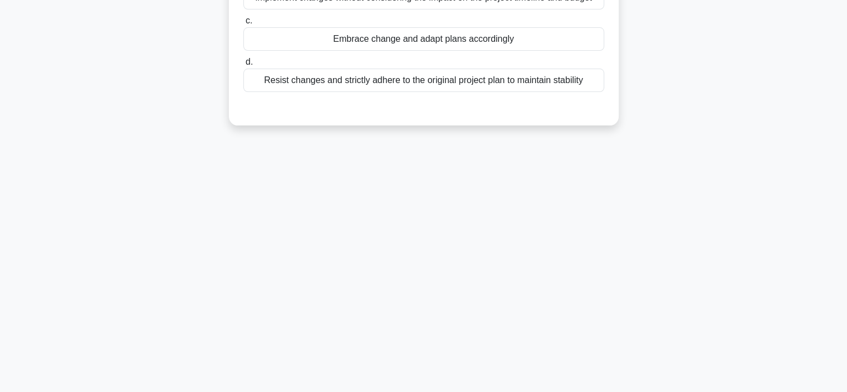
scroll to position [43, 0]
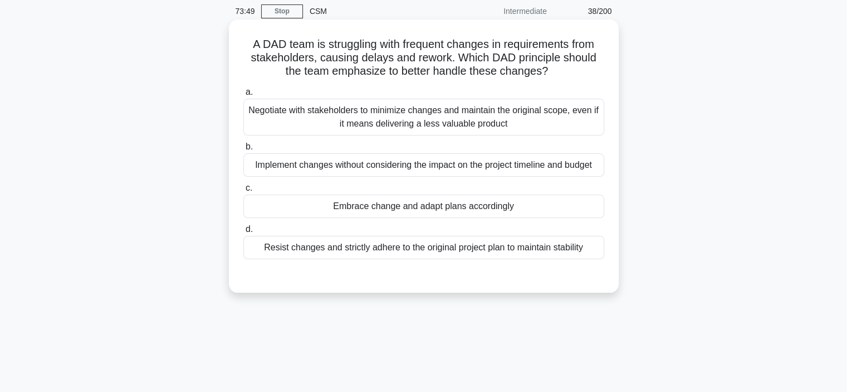
drag, startPoint x: 461, startPoint y: 55, endPoint x: 563, endPoint y: 72, distance: 102.9
click at [563, 72] on h5 "A DAD team is struggling with frequent changes in requirements from stakeholder…" at bounding box center [423, 57] width 363 height 41
click at [373, 114] on div "Negotiate with stakeholders to minimize changes and maintain the original scope…" at bounding box center [423, 117] width 361 height 37
click at [243, 96] on input "a. Negotiate with stakeholders to minimize changes and maintain the original sc…" at bounding box center [243, 92] width 0 height 7
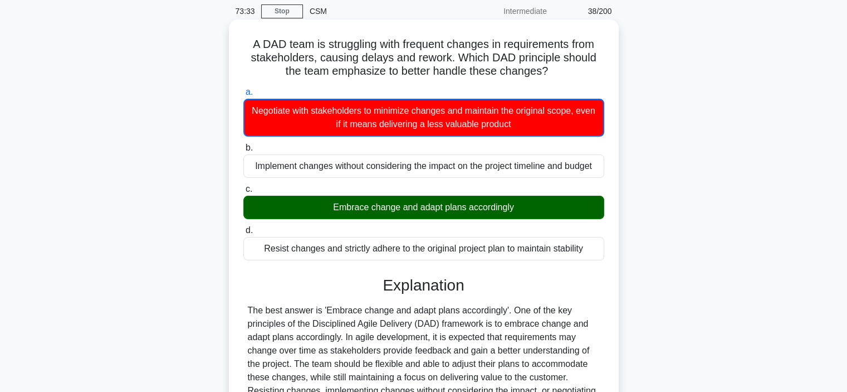
scroll to position [99, 0]
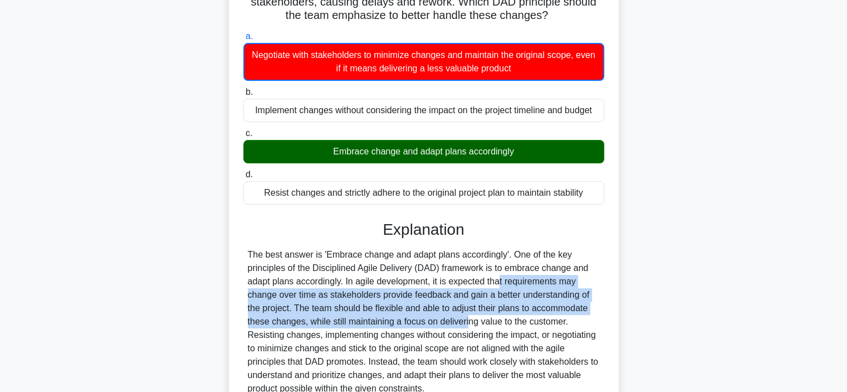
drag, startPoint x: 434, startPoint y: 278, endPoint x: 397, endPoint y: 318, distance: 54.8
click at [401, 321] on div "The best answer is 'Embrace change and adapt plans accordingly'. One of the key…" at bounding box center [424, 321] width 352 height 147
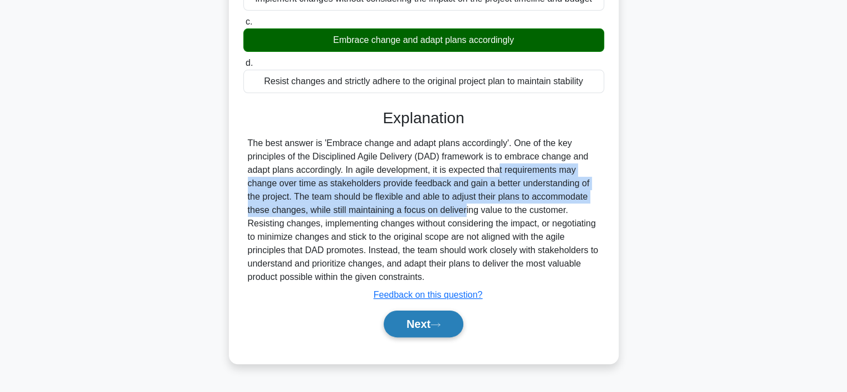
click at [428, 326] on button "Next" at bounding box center [424, 323] width 80 height 27
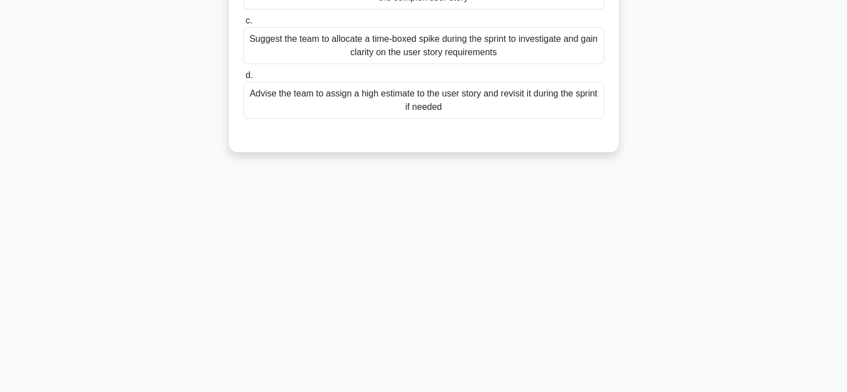
scroll to position [0, 0]
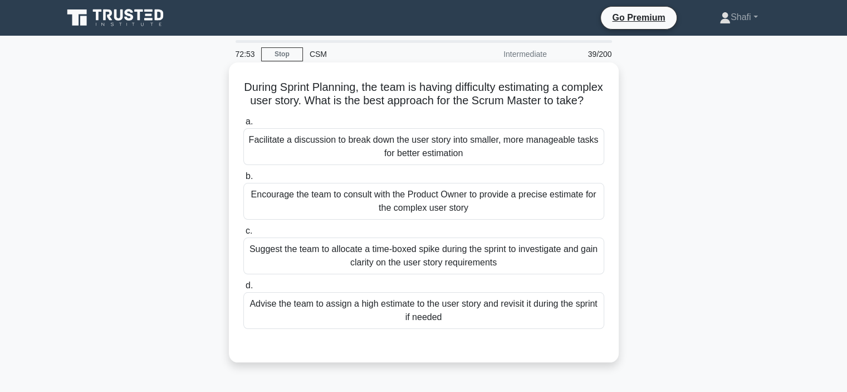
drag, startPoint x: 260, startPoint y: 87, endPoint x: 501, endPoint y: 114, distance: 243.2
click at [501, 108] on h5 "During Sprint Planning, the team is having difficulty estimating a complex user…" at bounding box center [423, 94] width 363 height 28
click at [283, 100] on h5 "During Sprint Planning, the team is having difficulty estimating a complex user…" at bounding box center [423, 94] width 363 height 28
click at [411, 157] on div "Facilitate a discussion to break down the user story into smaller, more managea…" at bounding box center [423, 146] width 361 height 37
click at [243, 125] on input "a. Facilitate a discussion to break down the user story into smaller, more mana…" at bounding box center [243, 121] width 0 height 7
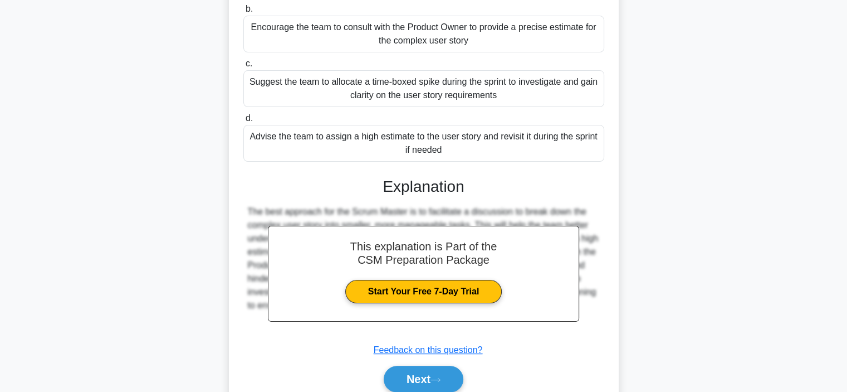
scroll to position [227, 0]
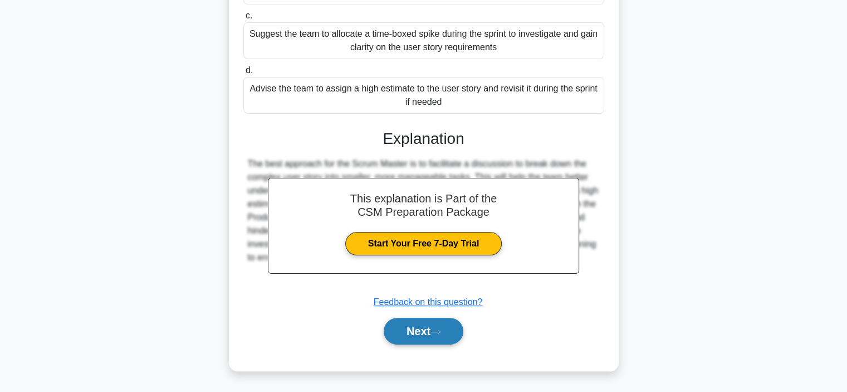
click at [404, 322] on button "Next" at bounding box center [424, 330] width 80 height 27
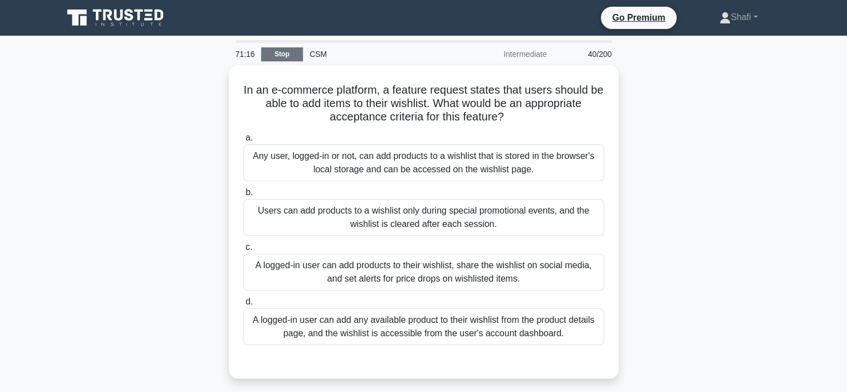
click at [285, 50] on link "Stop" at bounding box center [282, 54] width 42 height 14
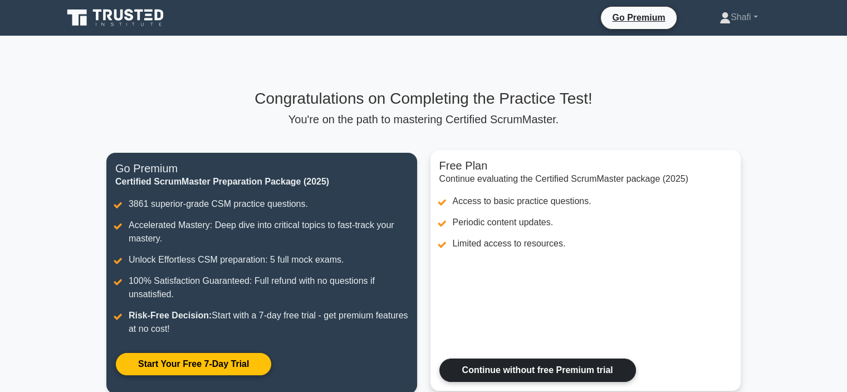
scroll to position [191, 0]
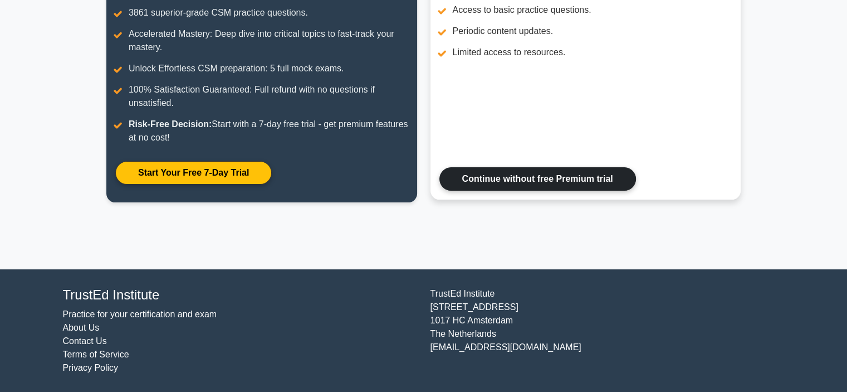
click at [512, 183] on link "Continue without free Premium trial" at bounding box center [537, 178] width 197 height 23
